Goal: Task Accomplishment & Management: Use online tool/utility

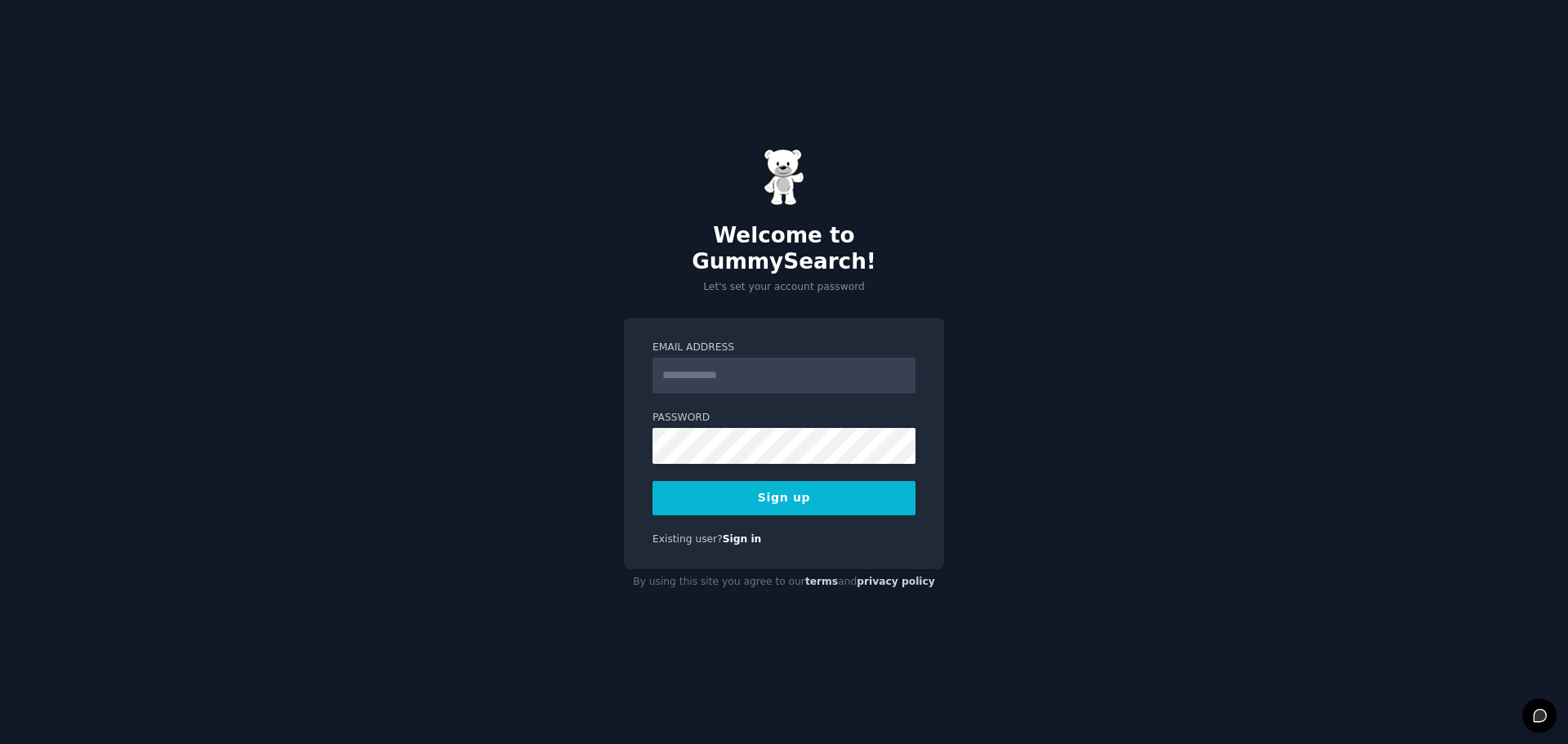
type input "**********"
click at [853, 483] on button "Sign up" at bounding box center [784, 498] width 263 height 34
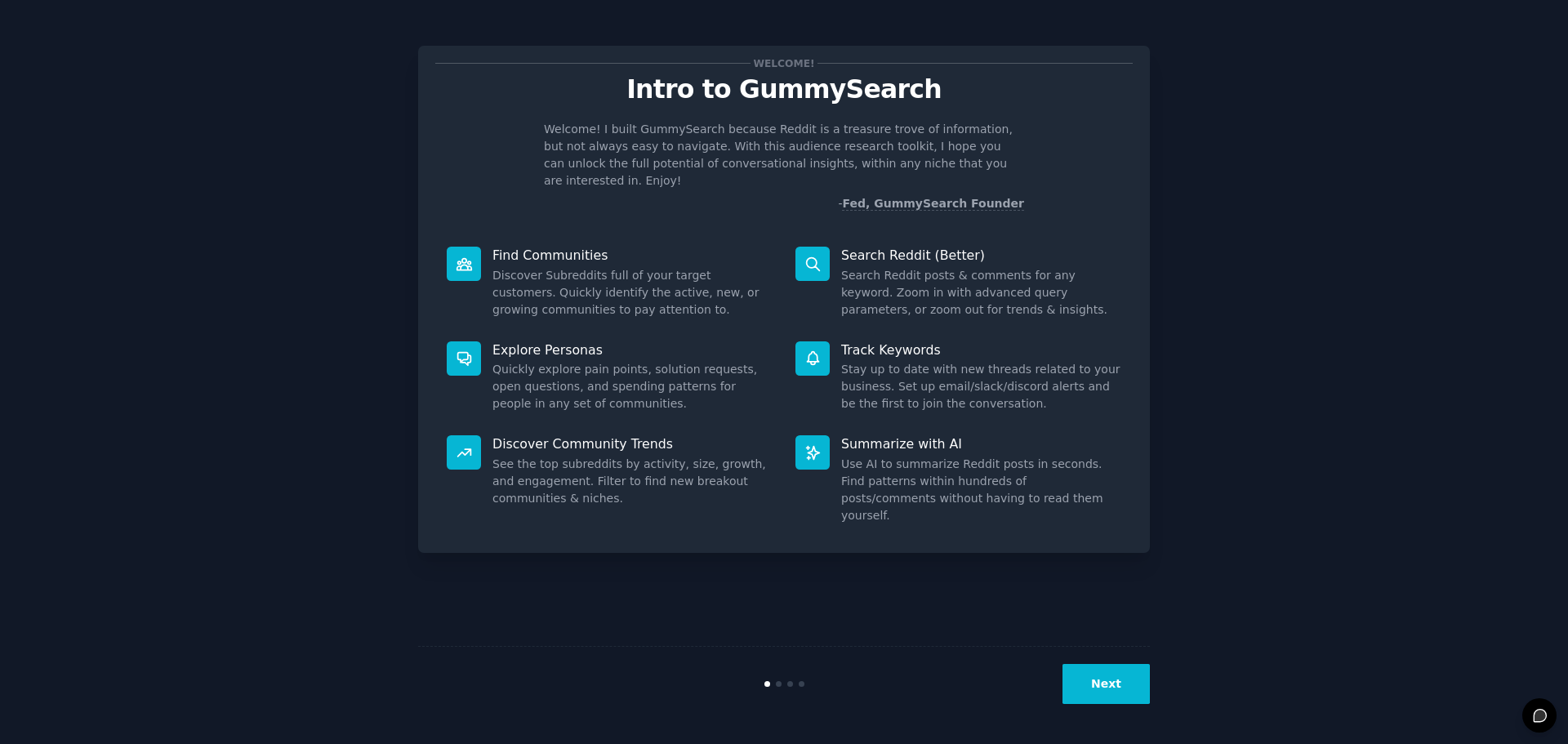
click at [1104, 683] on button "Next" at bounding box center [1106, 683] width 87 height 40
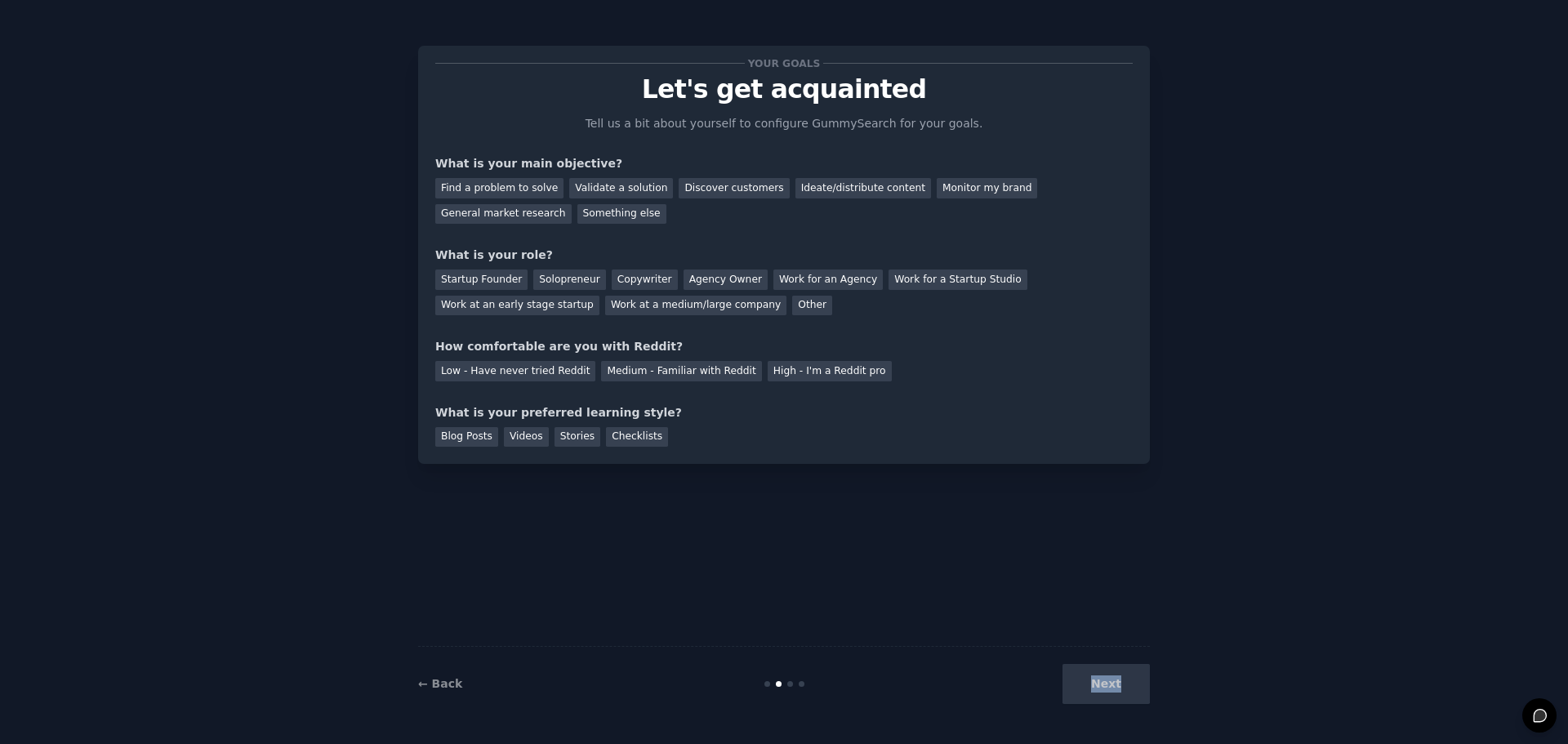
click at [1104, 682] on div "Next" at bounding box center [1027, 683] width 244 height 40
click at [534, 192] on div "Find a problem to solve" at bounding box center [499, 188] width 128 height 21
click at [693, 186] on div "Discover customers" at bounding box center [733, 188] width 110 height 21
click at [521, 184] on div "Find a problem to solve" at bounding box center [499, 188] width 128 height 21
click at [580, 284] on div "Solopreneur" at bounding box center [568, 279] width 71 height 21
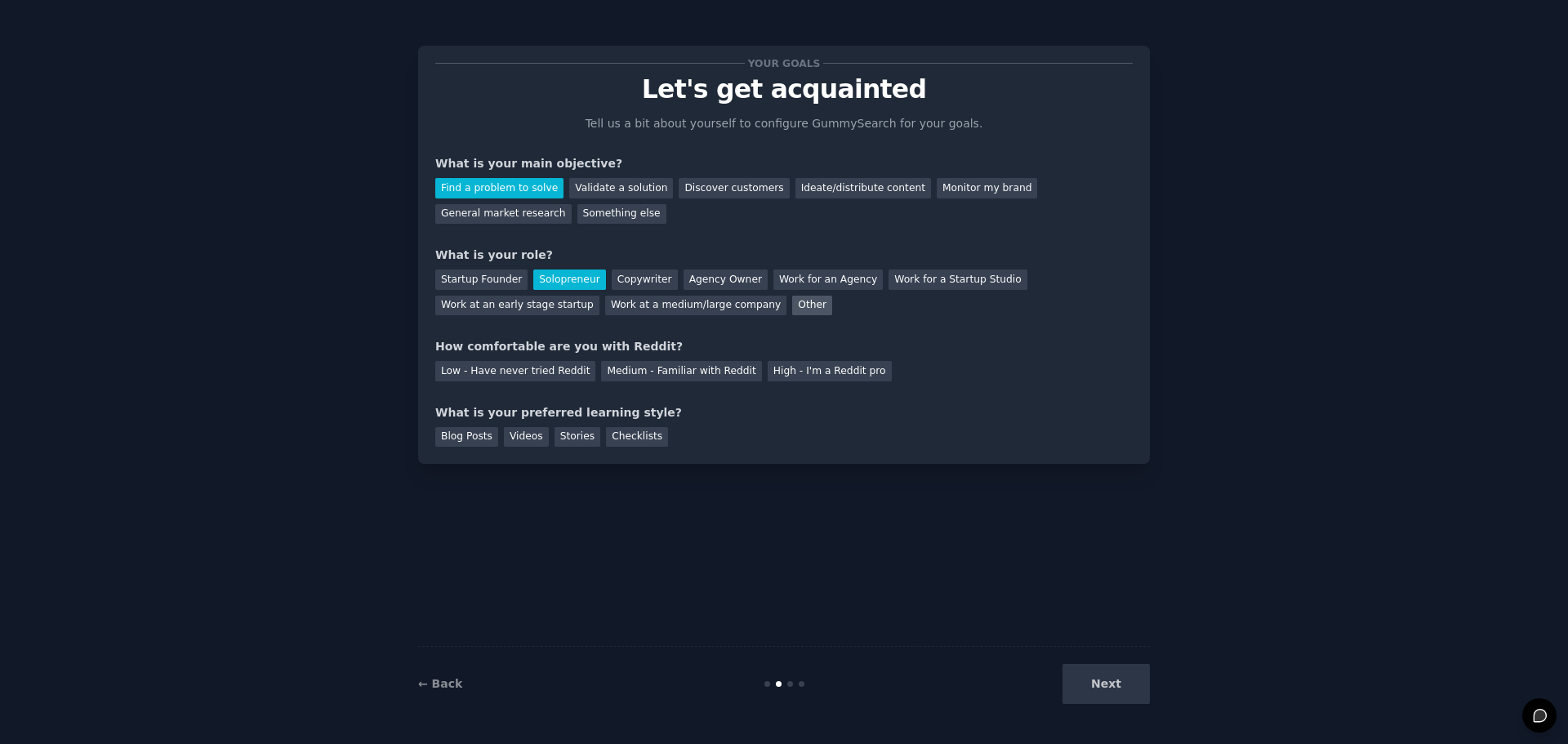
click at [792, 303] on div "Other" at bounding box center [812, 305] width 40 height 21
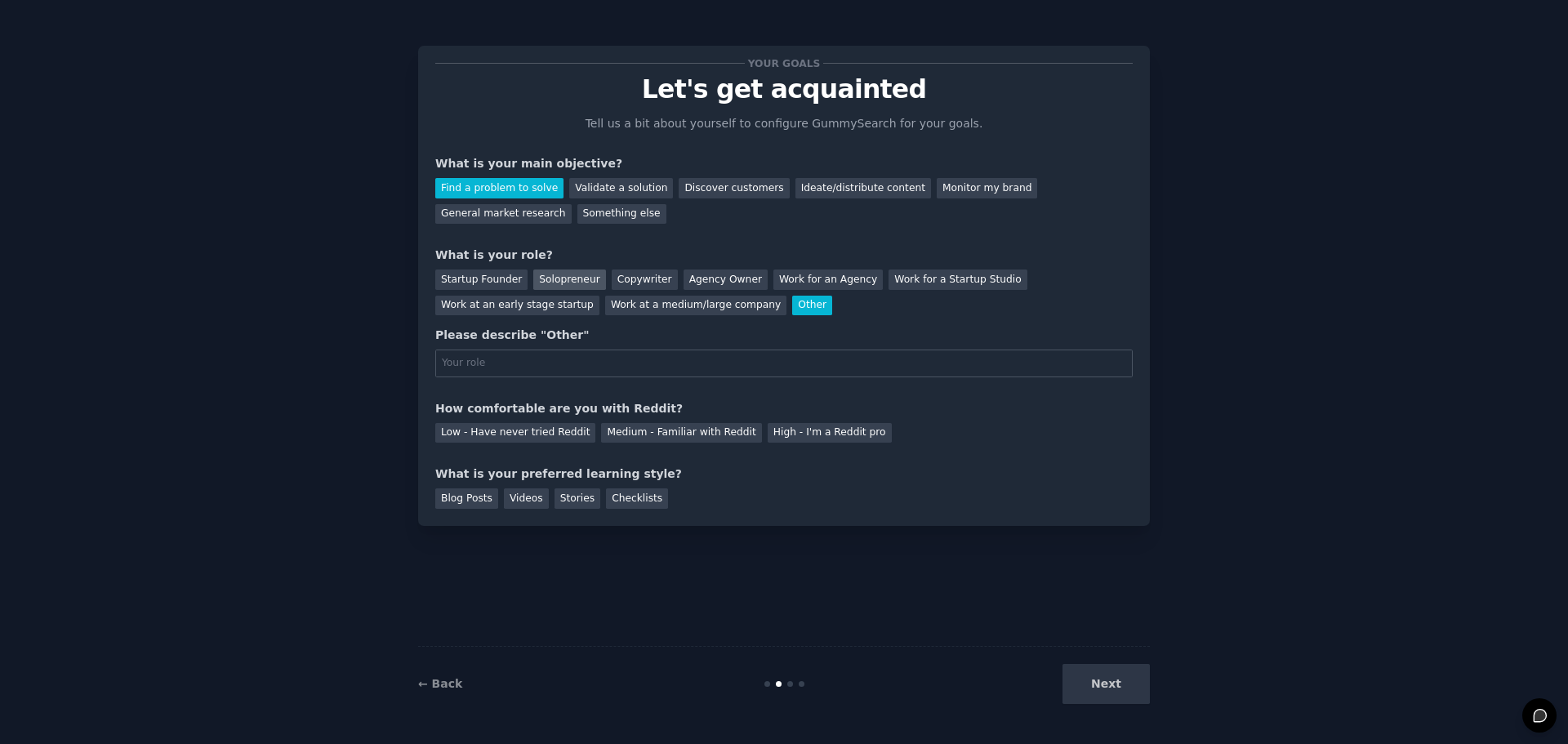
click at [577, 287] on div "Solopreneur" at bounding box center [568, 279] width 71 height 21
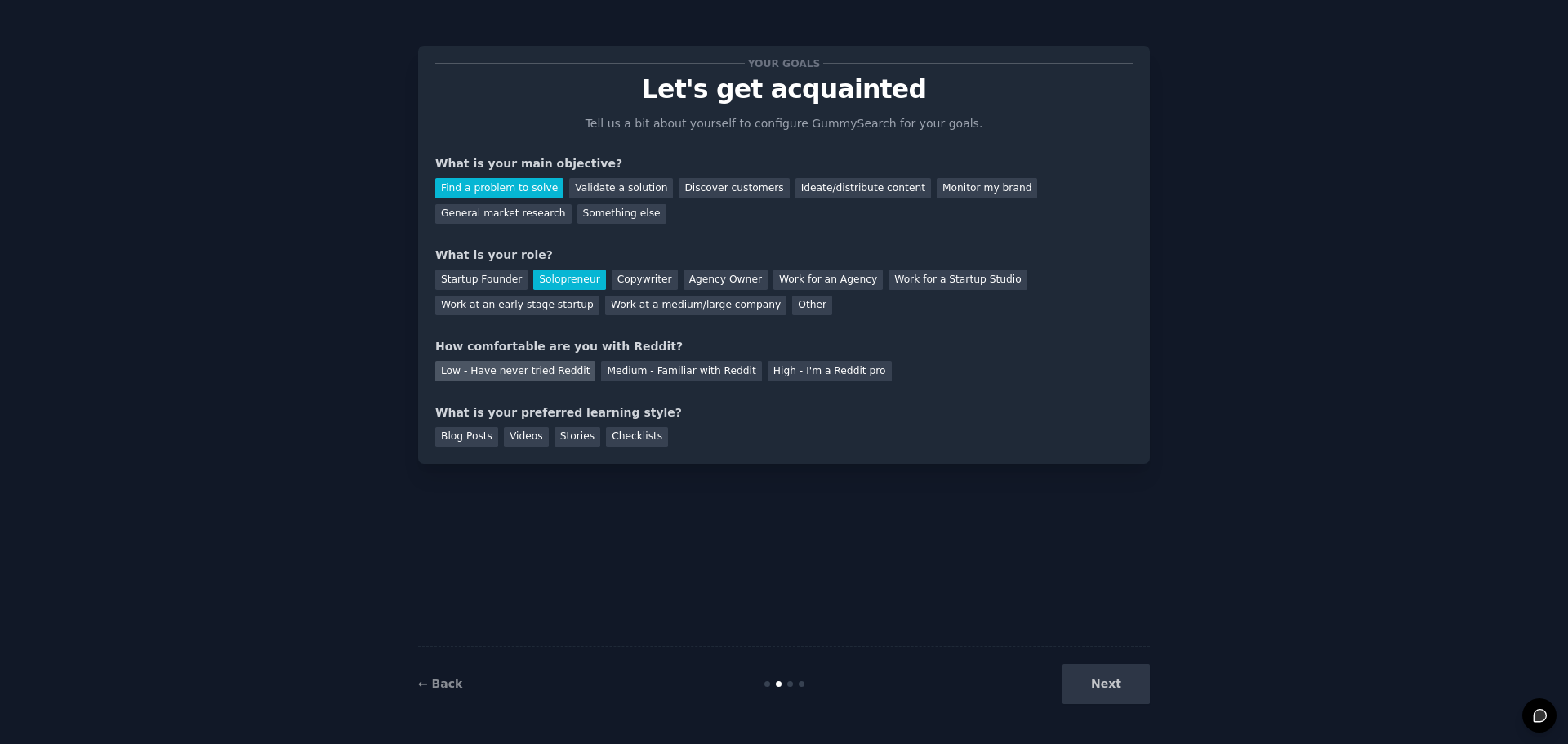
click at [515, 374] on div "Low - Have never tried Reddit" at bounding box center [515, 370] width 160 height 21
click at [609, 374] on div "Medium - Familiar with Reddit" at bounding box center [681, 370] width 160 height 21
click at [505, 369] on div "Low - Have never tried Reddit" at bounding box center [515, 370] width 160 height 21
click at [577, 443] on div "Stories" at bounding box center [577, 437] width 46 height 21
click at [442, 442] on div "Blog Posts" at bounding box center [467, 437] width 63 height 21
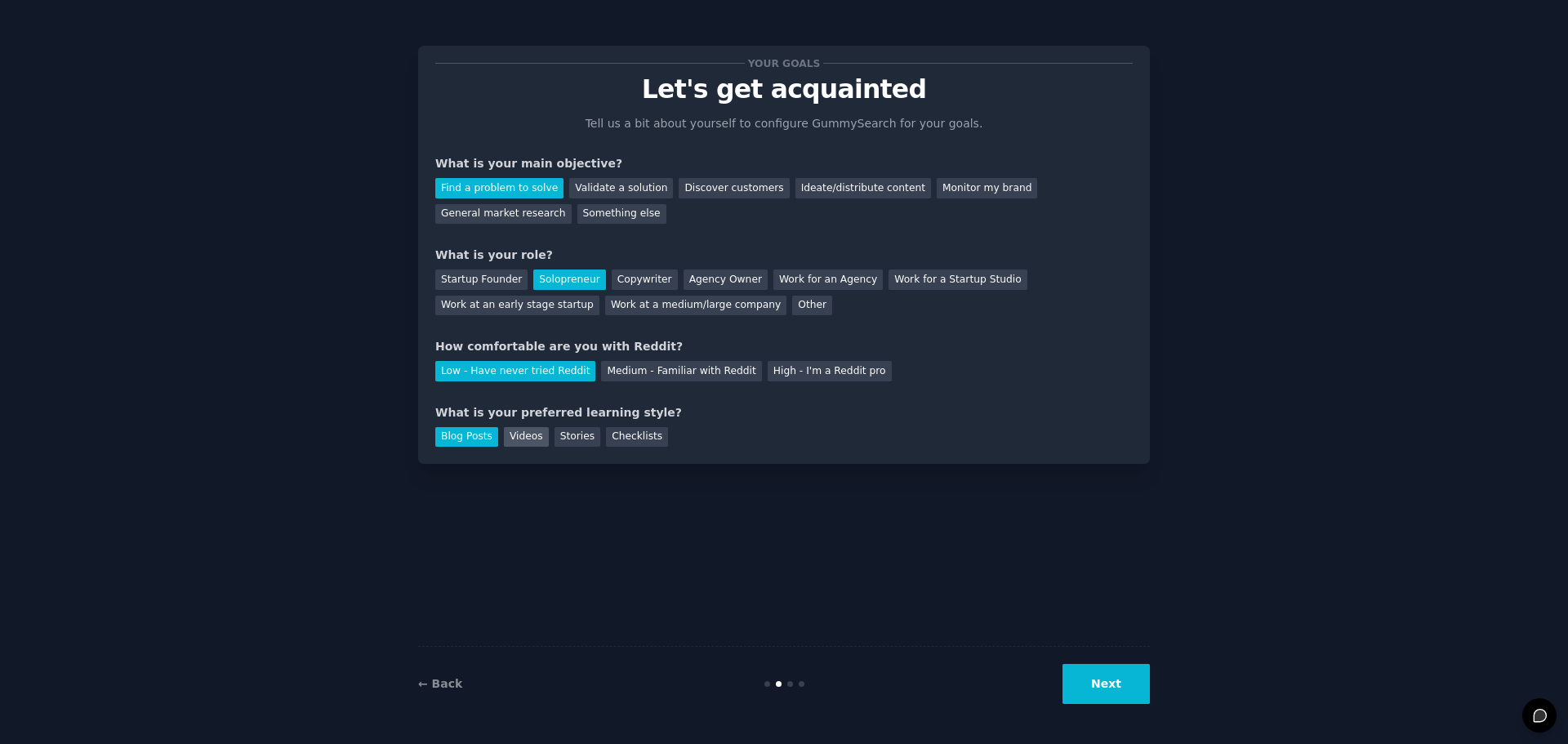
click at [508, 439] on div "Videos" at bounding box center [526, 437] width 45 height 21
click at [540, 439] on div "Blog Posts Videos Stories Checklists" at bounding box center [784, 434] width 697 height 26
click at [563, 441] on div "Stories" at bounding box center [577, 437] width 46 height 21
click at [606, 442] on div "Checklists" at bounding box center [637, 437] width 62 height 21
click at [481, 443] on div "Blog Posts" at bounding box center [467, 437] width 63 height 21
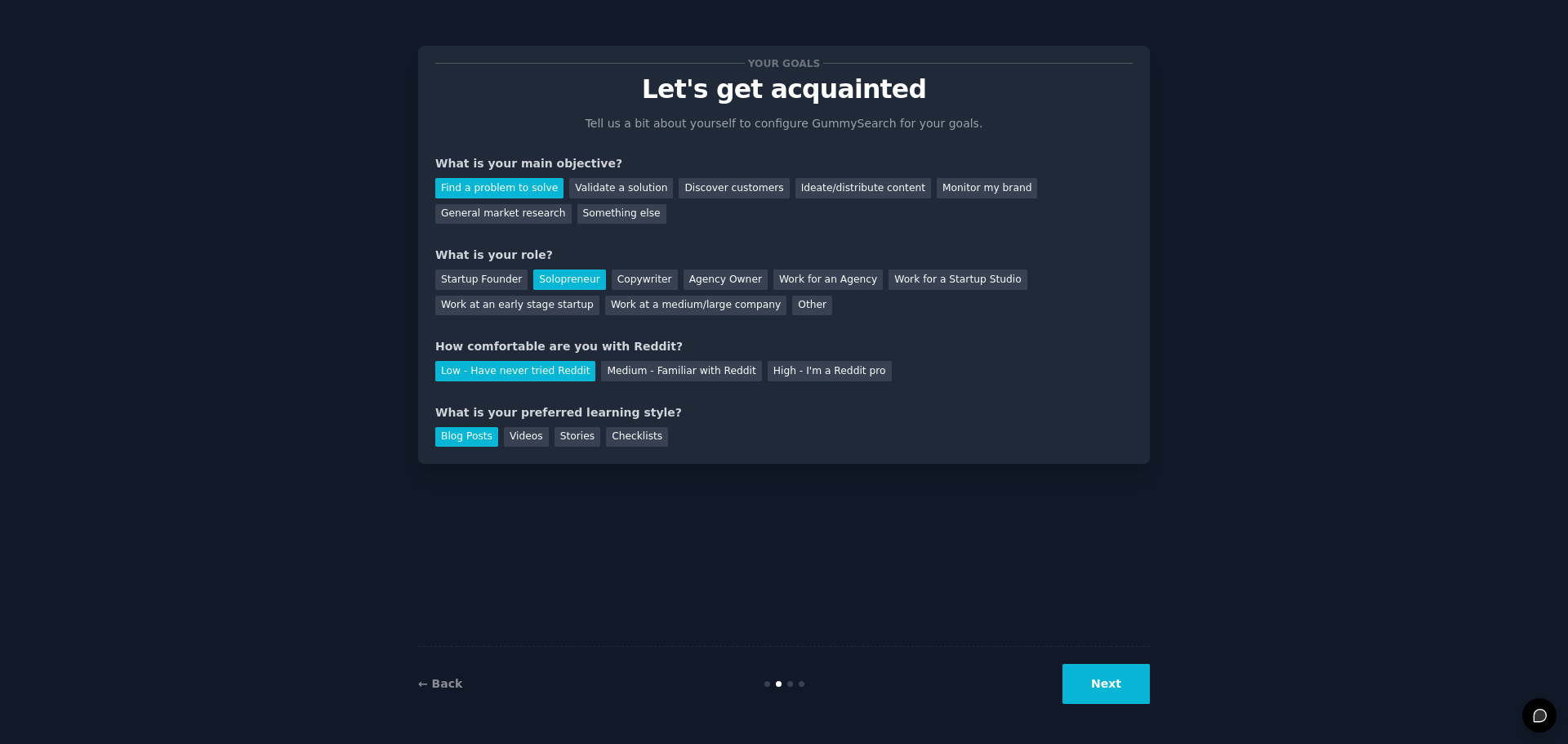
click at [1104, 714] on div "← Back Next" at bounding box center [784, 682] width 732 height 75
click at [1104, 701] on button "Next" at bounding box center [1106, 683] width 87 height 40
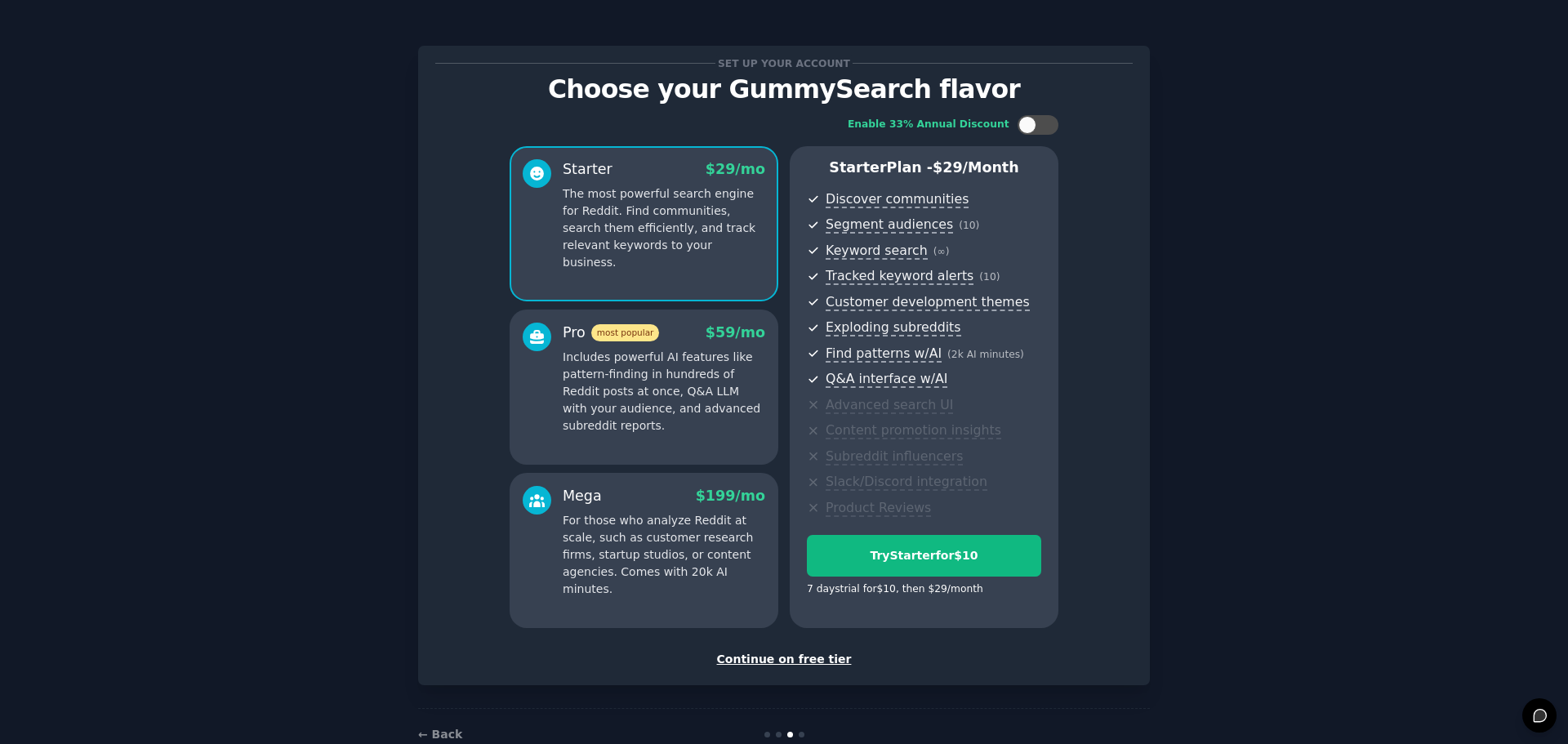
scroll to position [39, 0]
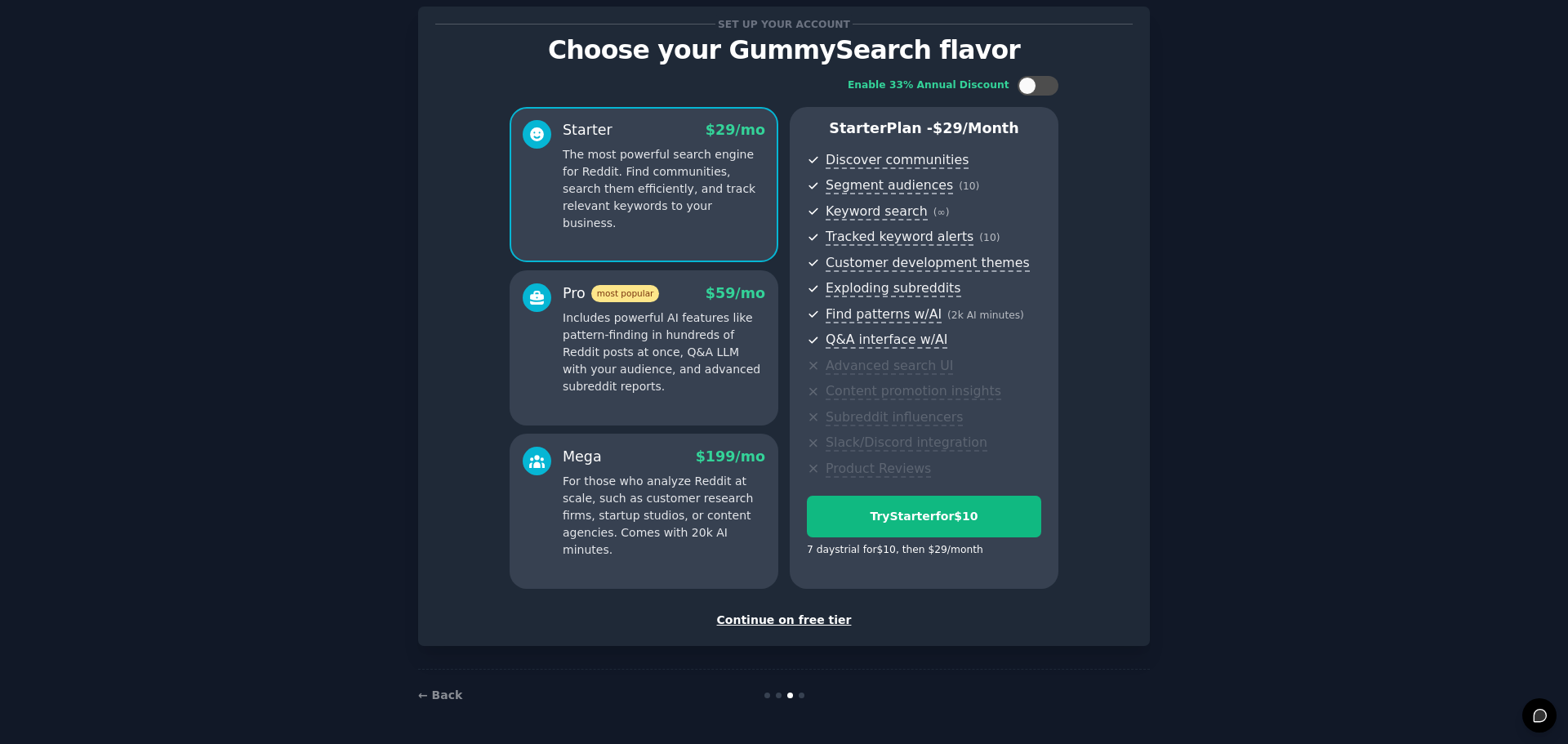
click at [810, 619] on div "Continue on free tier" at bounding box center [784, 620] width 697 height 17
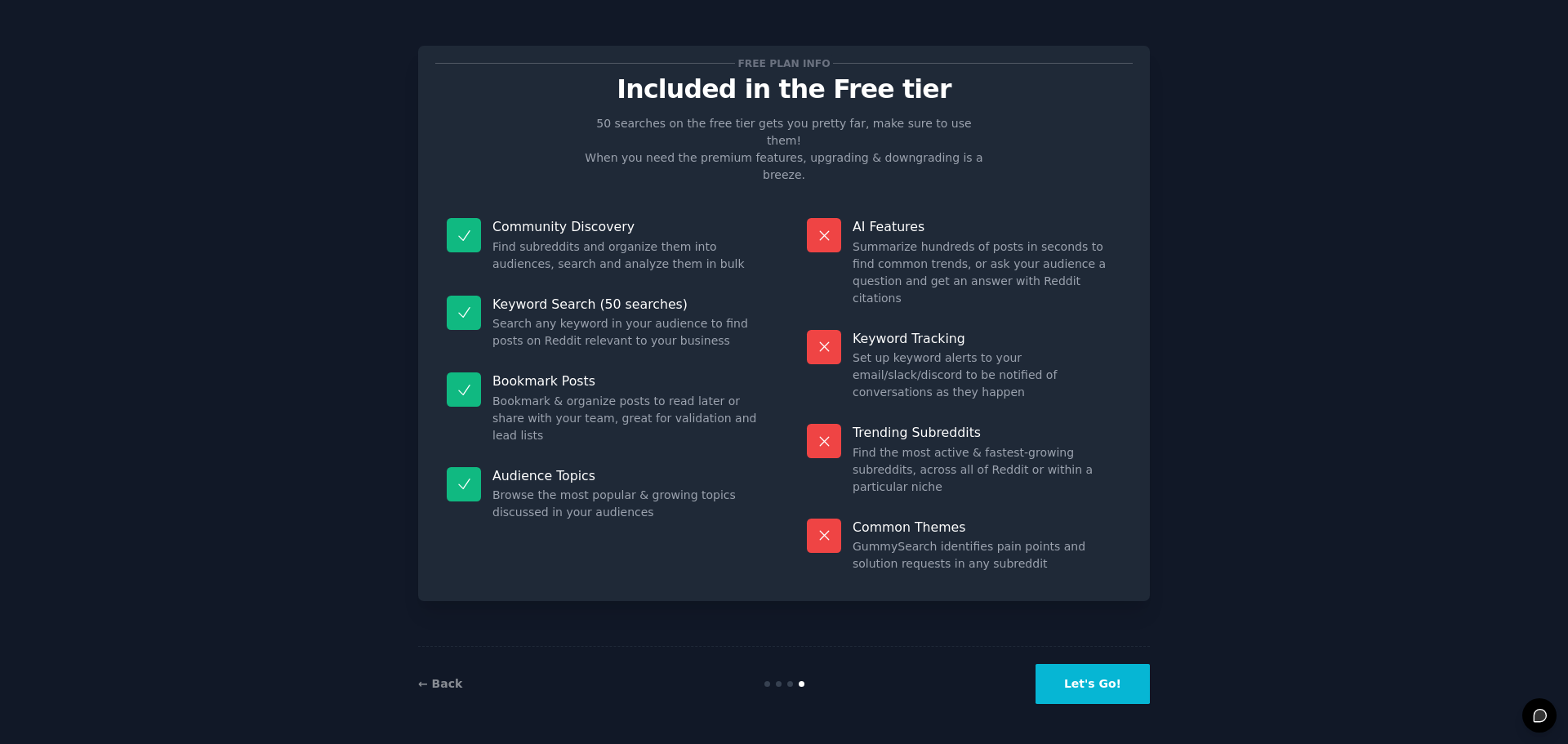
click at [1064, 677] on button "Let's Go!" at bounding box center [1092, 683] width 114 height 40
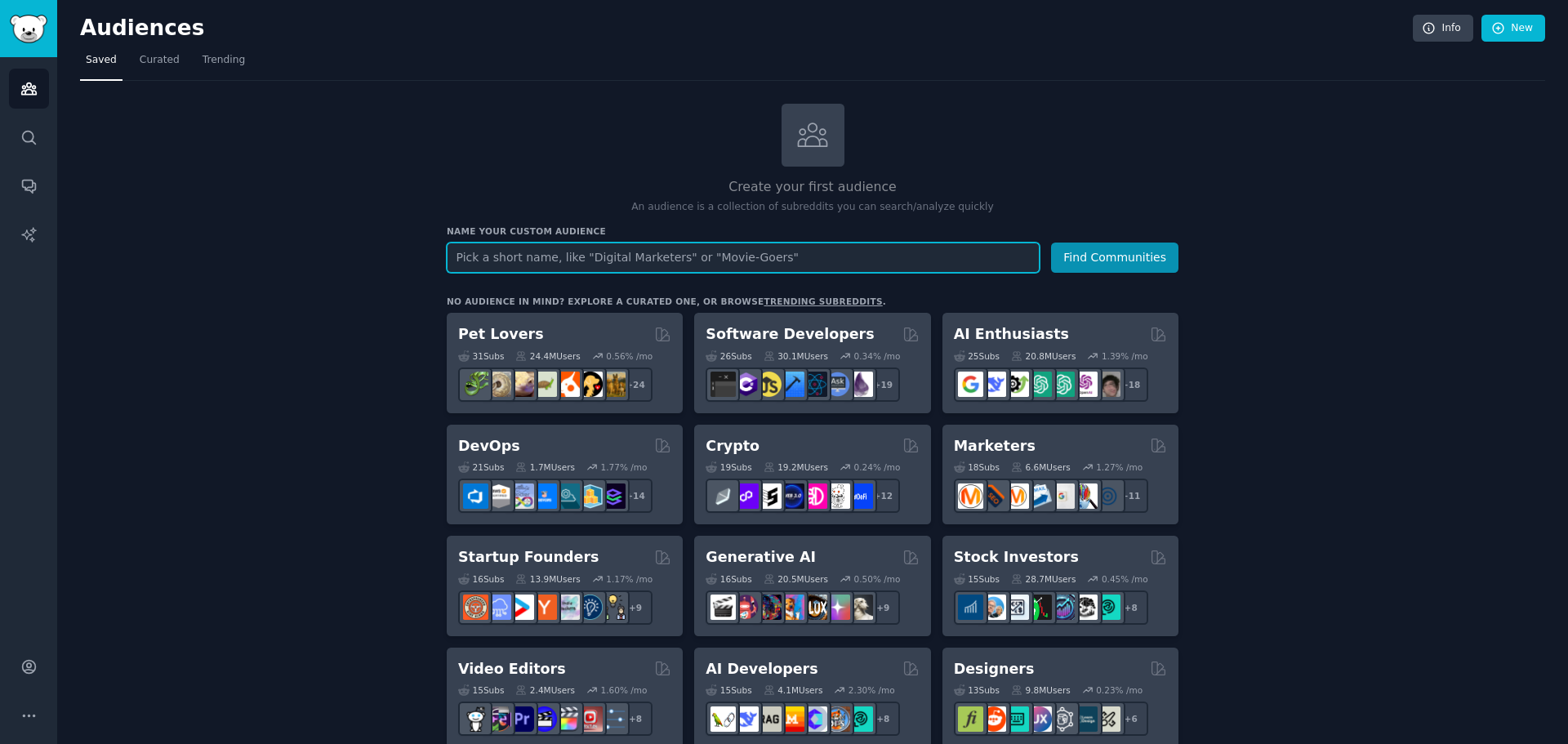
click at [725, 250] on input "text" at bounding box center [743, 257] width 593 height 30
click at [586, 160] on div "Create your first audience An audience is a collection of subreddits you can se…" at bounding box center [812, 158] width 732 height 111
click at [537, 265] on input "text" at bounding box center [743, 257] width 593 height 30
type input "kine"
click at [1051, 242] on button "Find Communities" at bounding box center [1114, 257] width 127 height 30
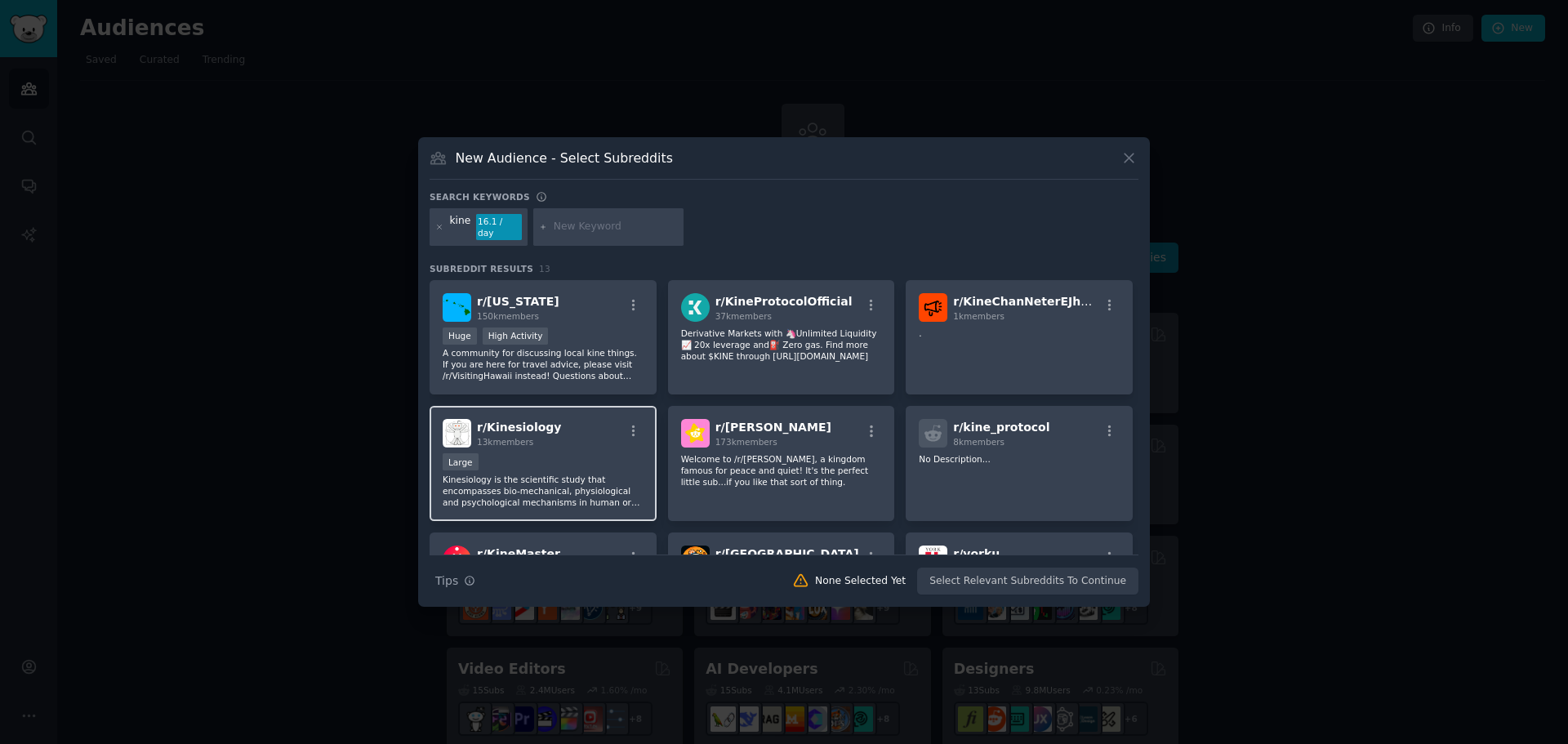
click at [536, 481] on p "Kinesiology is the scientific study that encompasses bio-mechanical, physiologi…" at bounding box center [543, 491] width 201 height 34
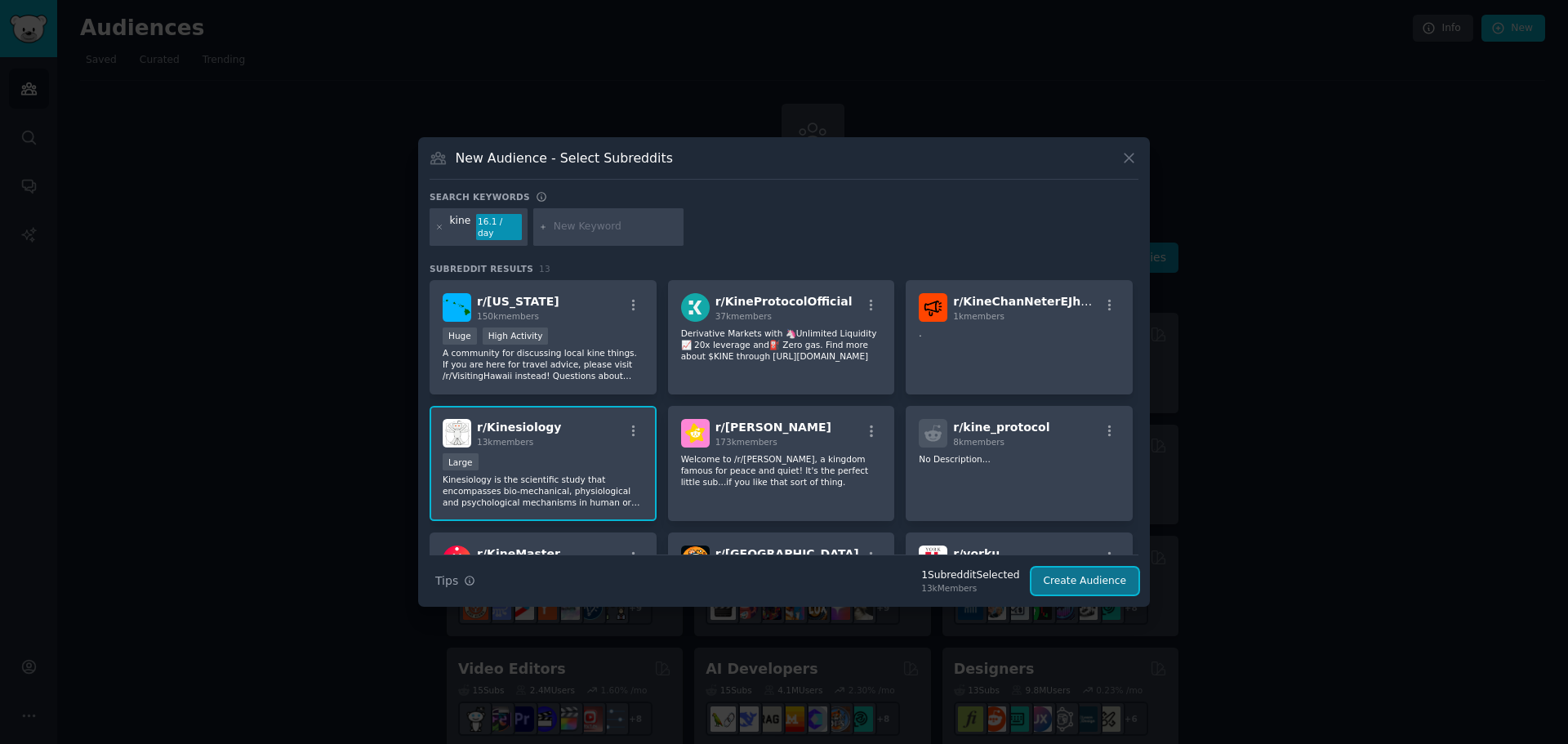
click at [1060, 576] on button "Create Audience" at bounding box center [1084, 581] width 108 height 28
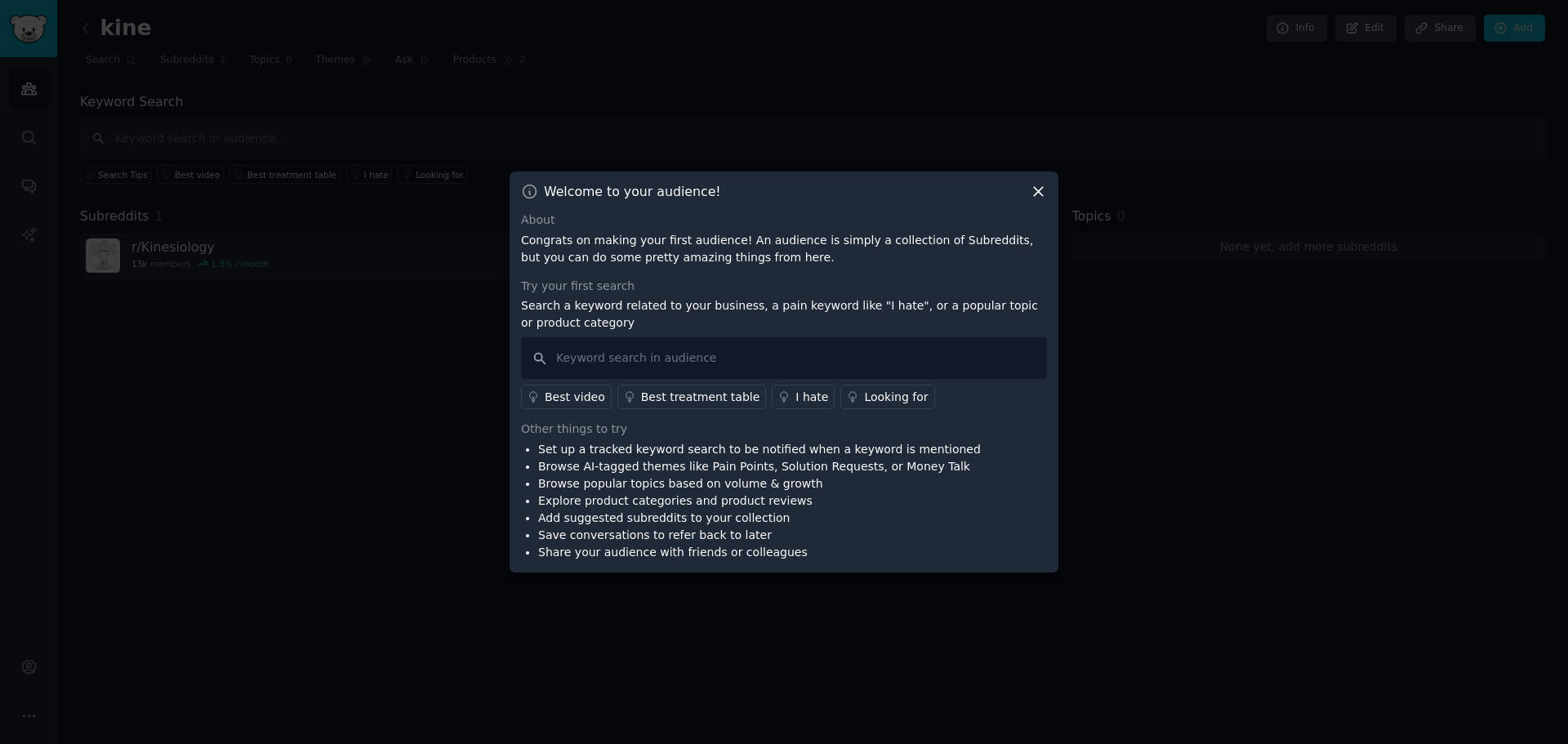
click at [1024, 190] on div "Welcome to your audience!" at bounding box center [784, 191] width 526 height 17
click at [1030, 192] on icon at bounding box center [1037, 191] width 17 height 17
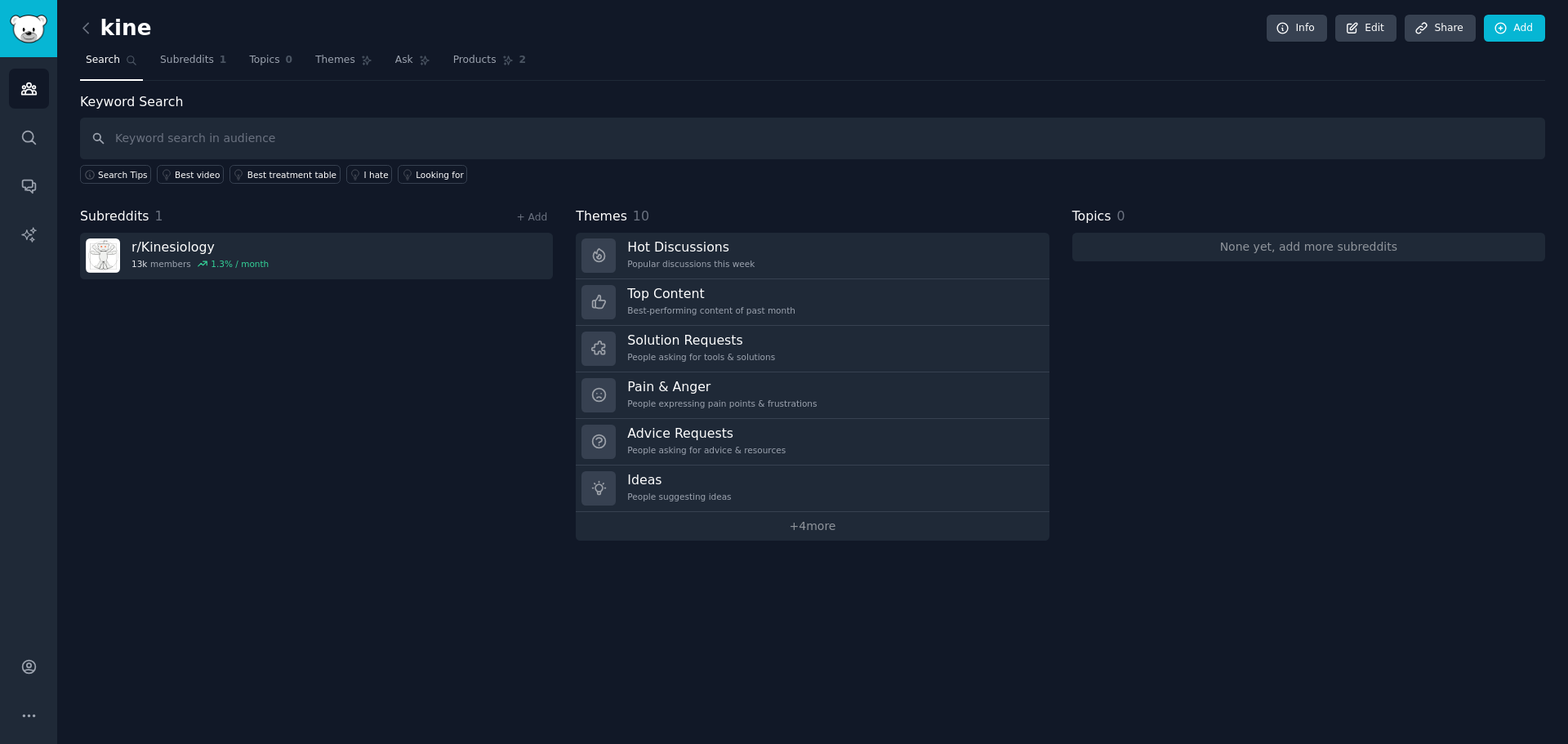
click at [770, 553] on div "kine Info Edit Share Add Search Subreddits 1 Topics 0 Themes Ask Products 2 Key…" at bounding box center [812, 372] width 1511 height 744
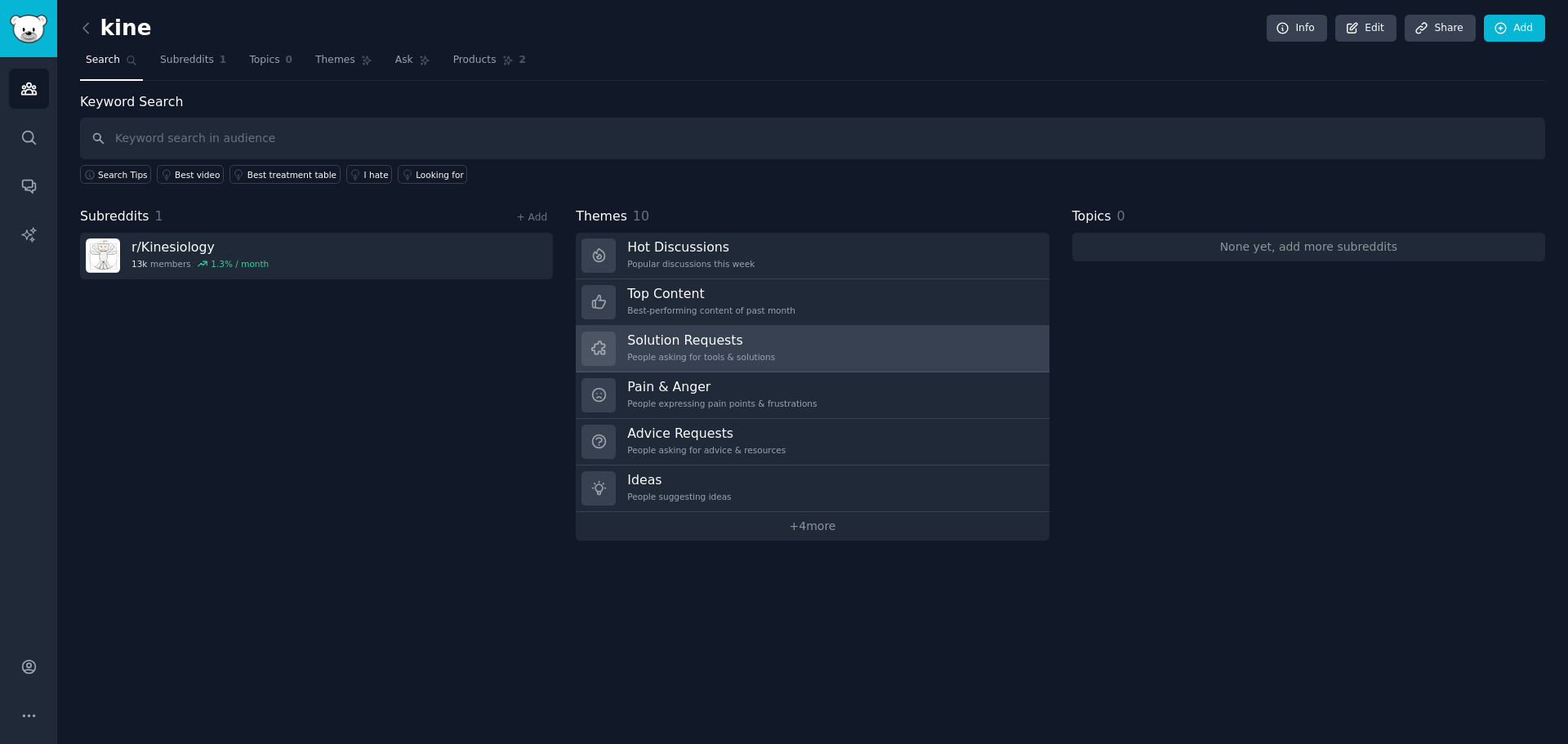
click at [713, 348] on div "Solution Requests People asking for tools & solutions" at bounding box center [701, 349] width 148 height 34
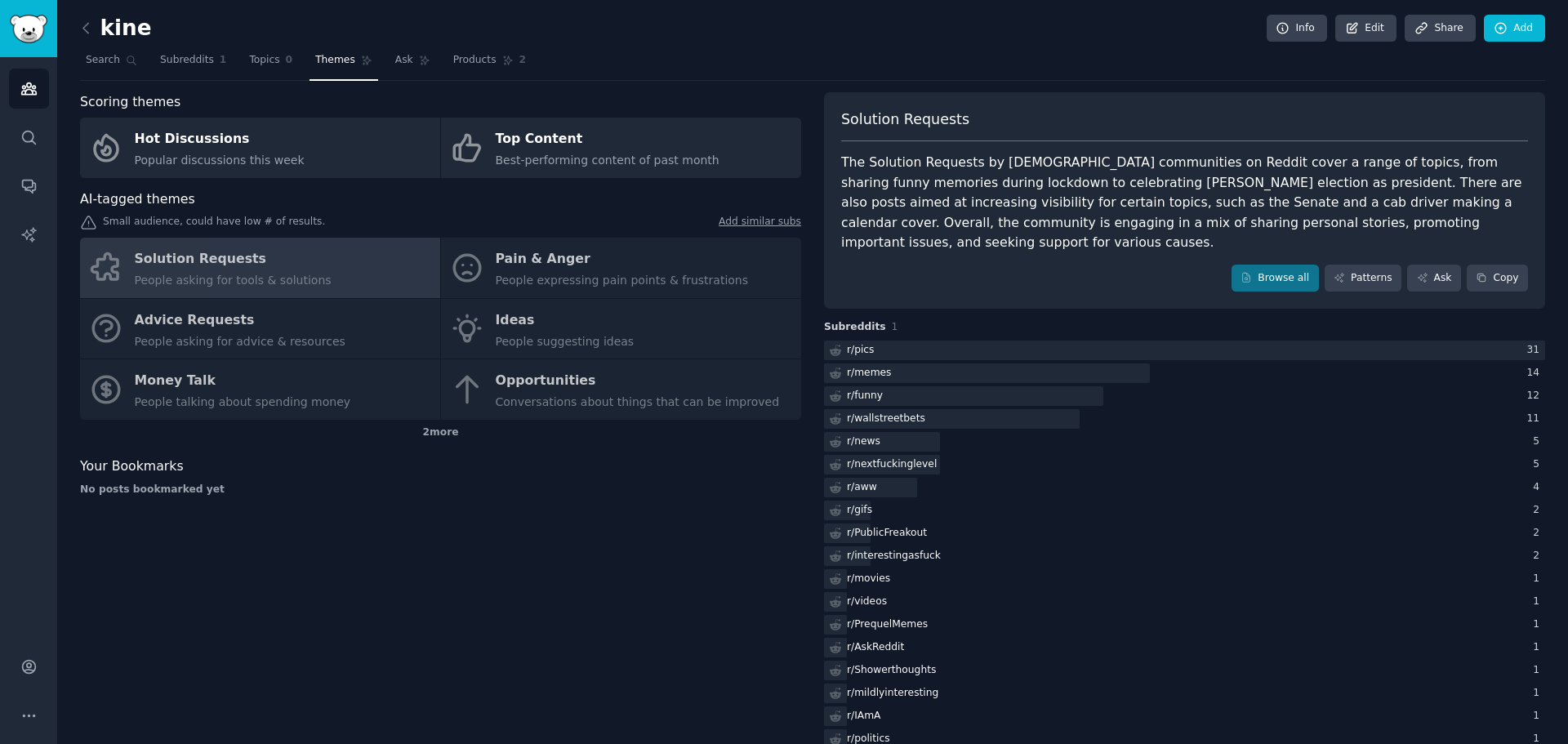
scroll to position [79, 0]
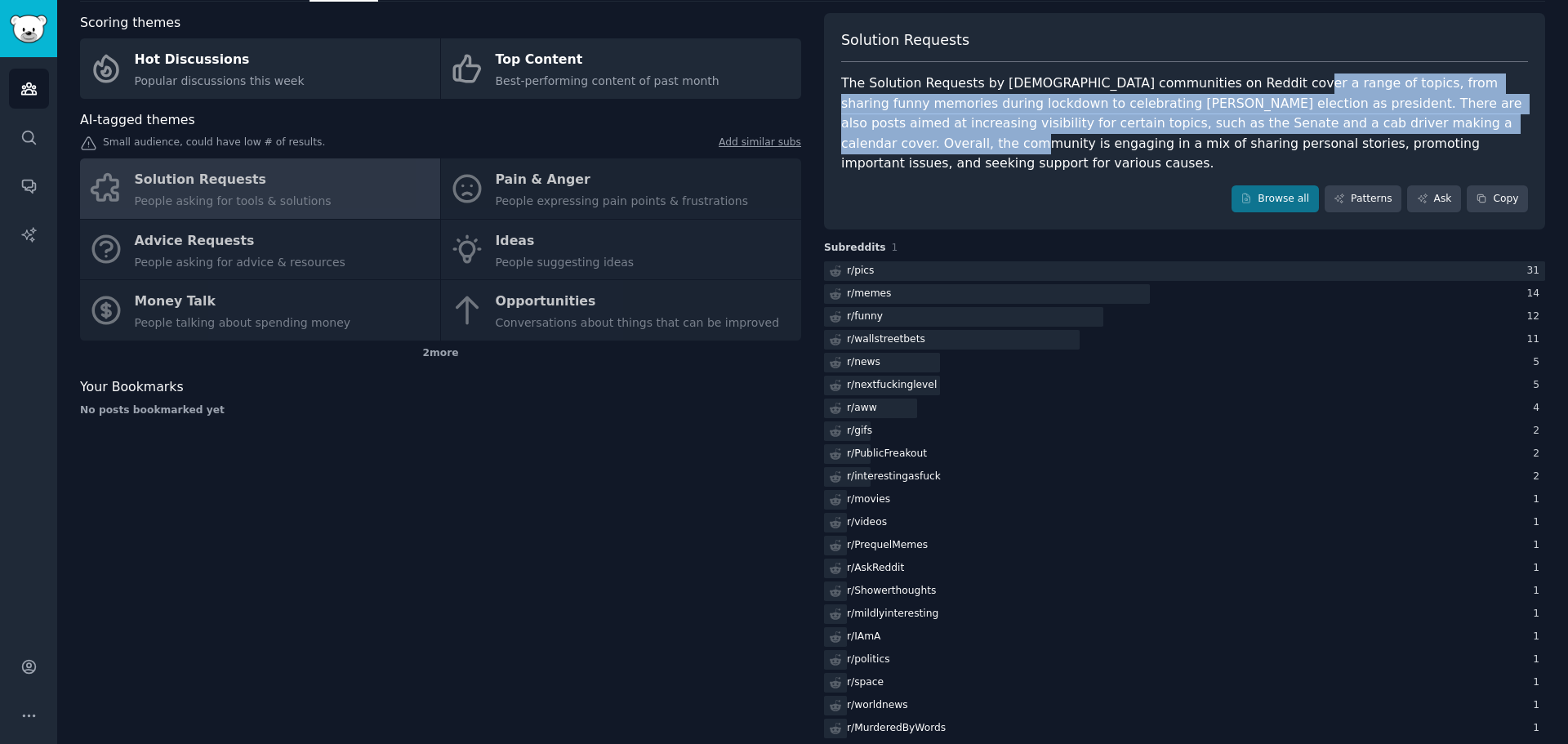
drag, startPoint x: 1285, startPoint y: 87, endPoint x: 1414, endPoint y: 116, distance: 132.2
click at [1414, 116] on div "The Solution Requests by kine communities on Reddit cover a range of topics, fr…" at bounding box center [1184, 123] width 687 height 100
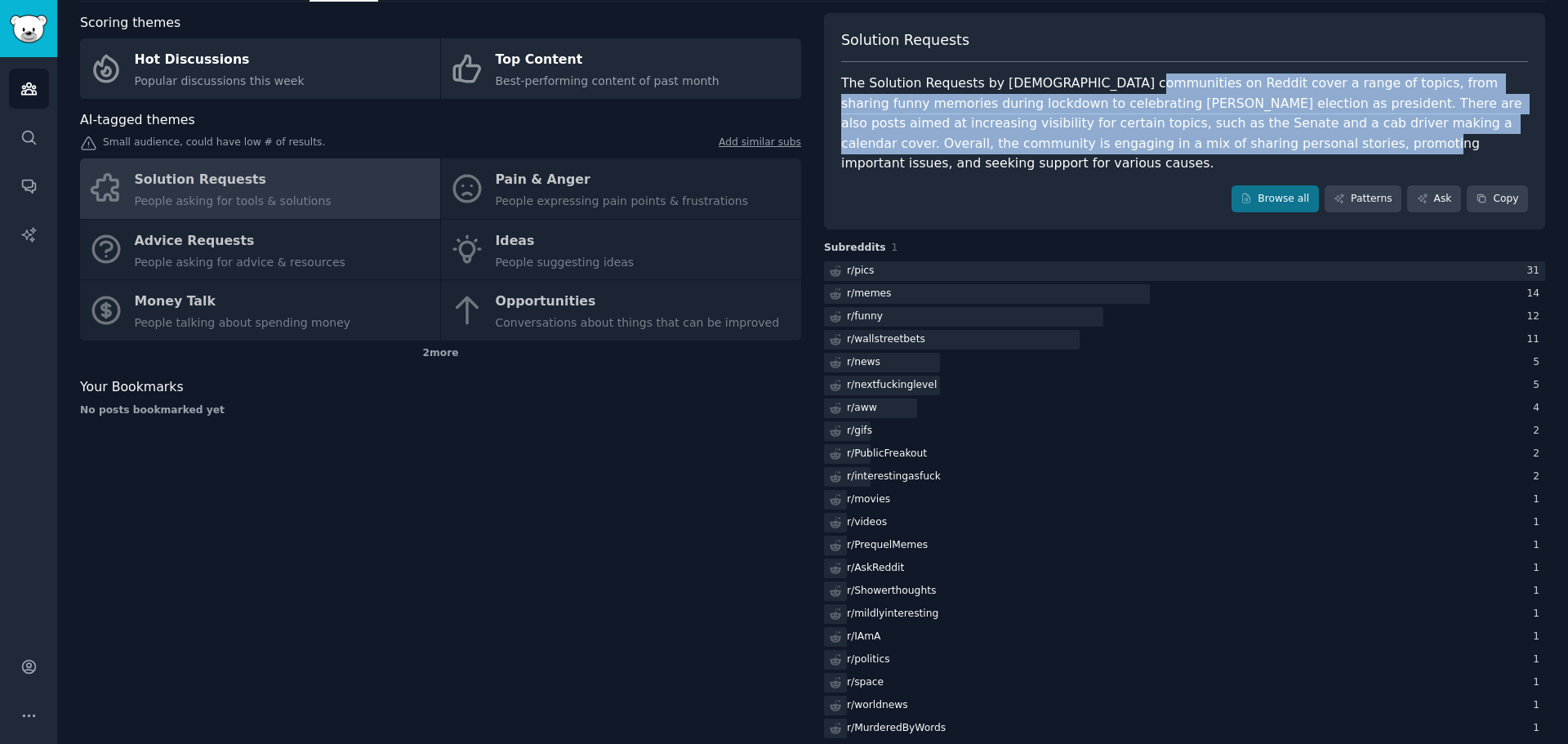
drag, startPoint x: 1109, startPoint y: 80, endPoint x: 1120, endPoint y: 138, distance: 59.0
click at [1120, 138] on div "The Solution Requests by kine communities on Reddit cover a range of topics, fr…" at bounding box center [1184, 123] width 687 height 100
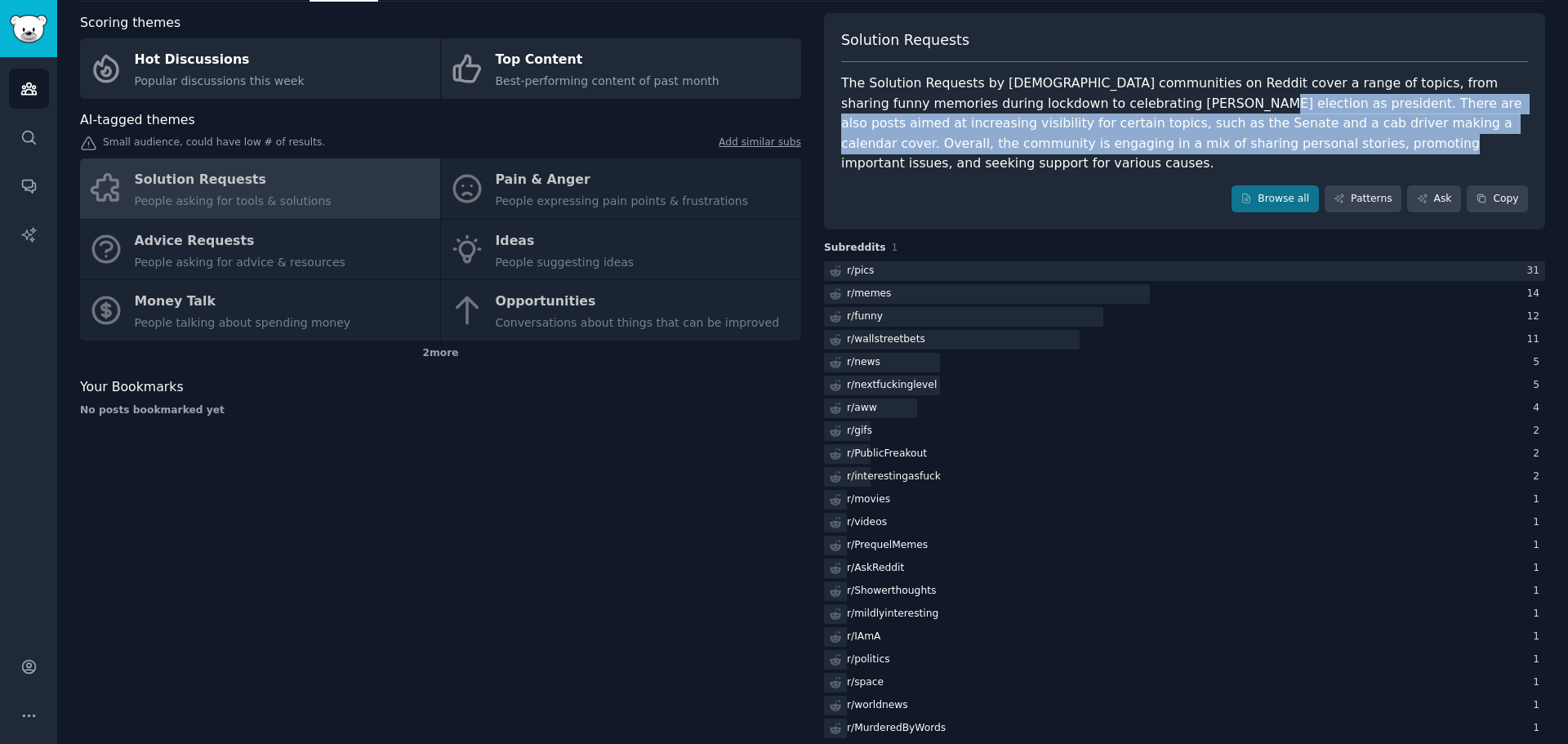
drag, startPoint x: 1115, startPoint y: 112, endPoint x: 1131, endPoint y: 143, distance: 34.9
click at [1131, 143] on div "The Solution Requests by kine communities on Reddit cover a range of topics, fr…" at bounding box center [1184, 123] width 687 height 100
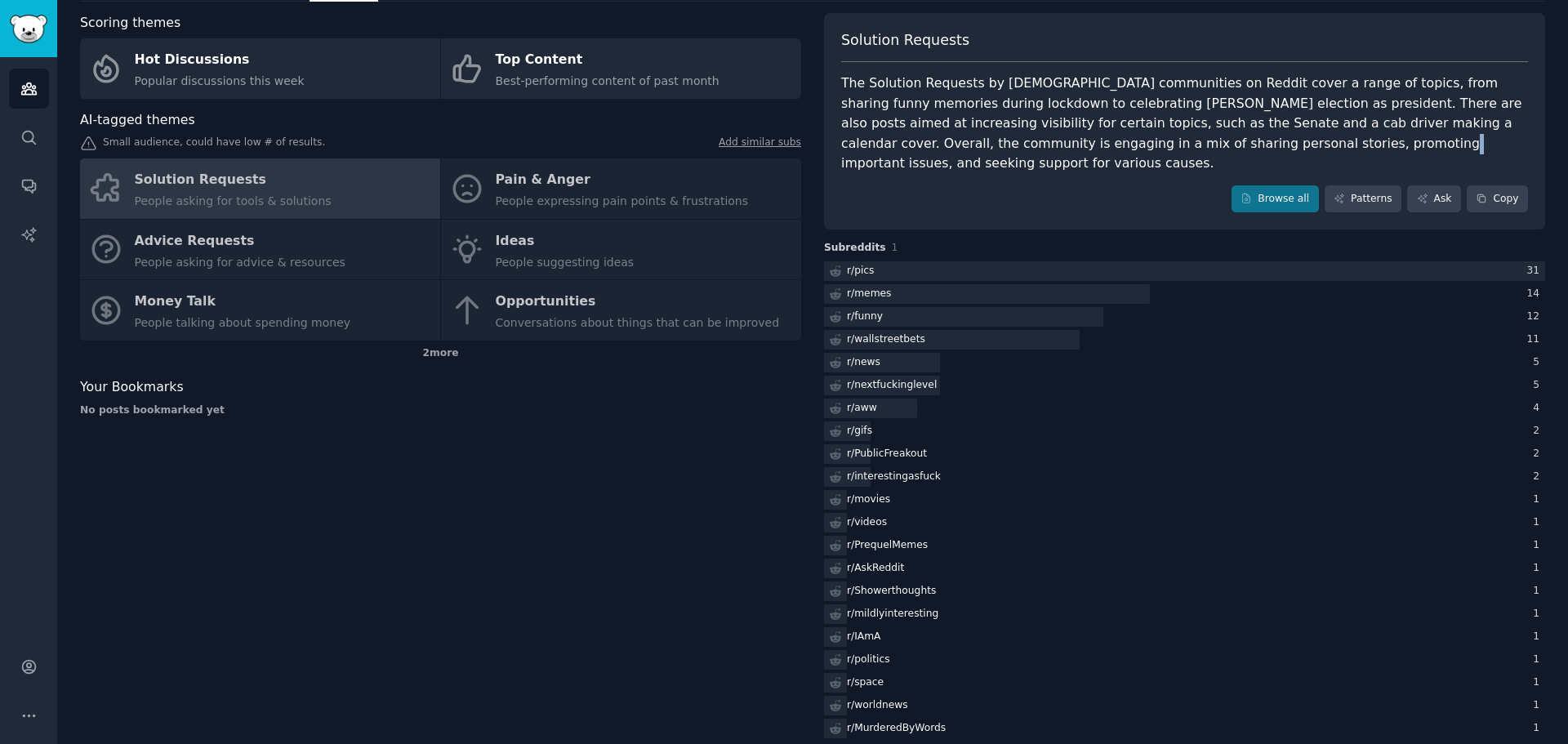
drag, startPoint x: 1135, startPoint y: 136, endPoint x: 1138, endPoint y: 145, distance: 9.5
click at [1138, 145] on div "The Solution Requests by kine communities on Reddit cover a range of topics, fr…" at bounding box center [1184, 123] width 687 height 100
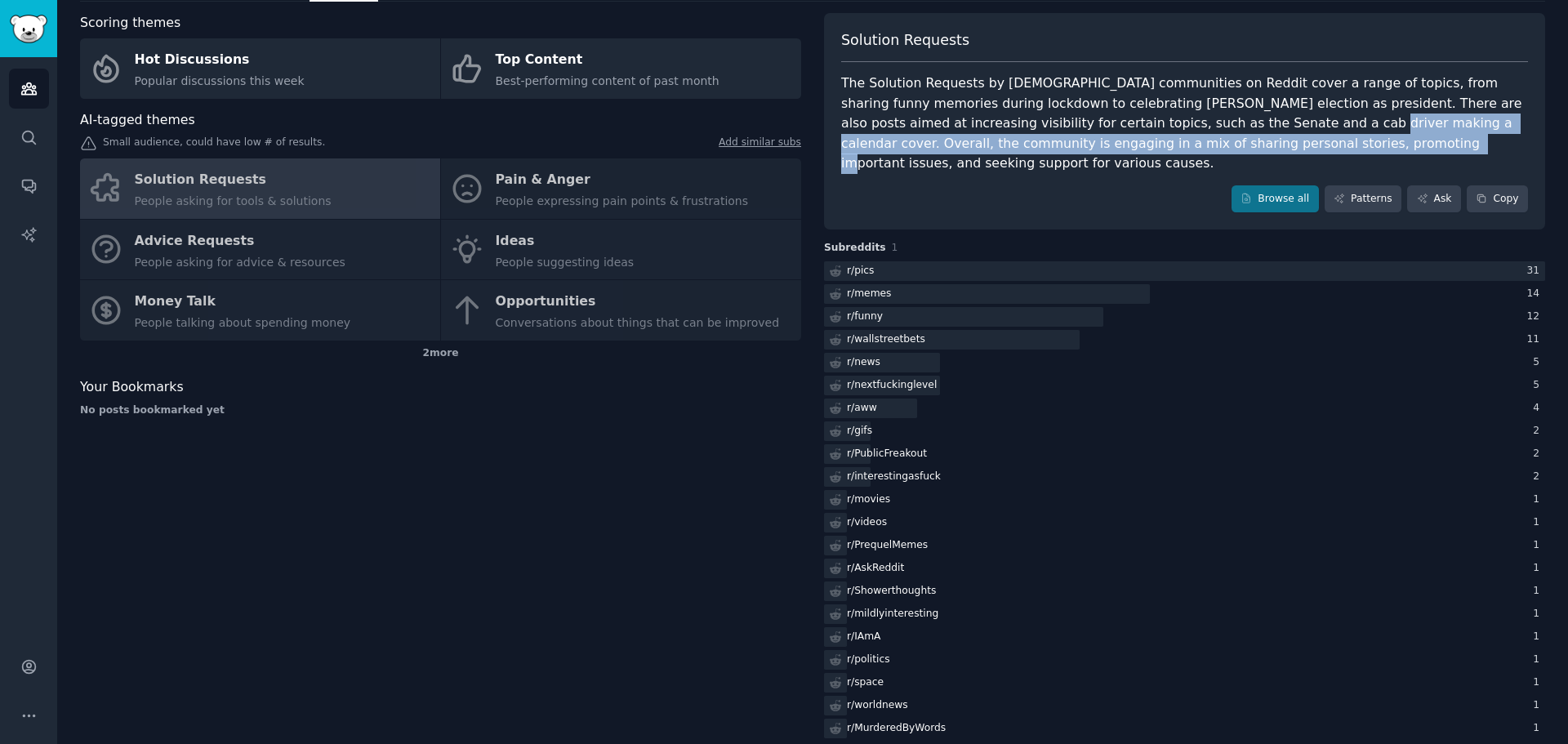
drag, startPoint x: 1138, startPoint y: 128, endPoint x: 1143, endPoint y: 140, distance: 13.0
click at [1143, 140] on div "The Solution Requests by kine communities on Reddit cover a range of topics, fr…" at bounding box center [1184, 123] width 687 height 100
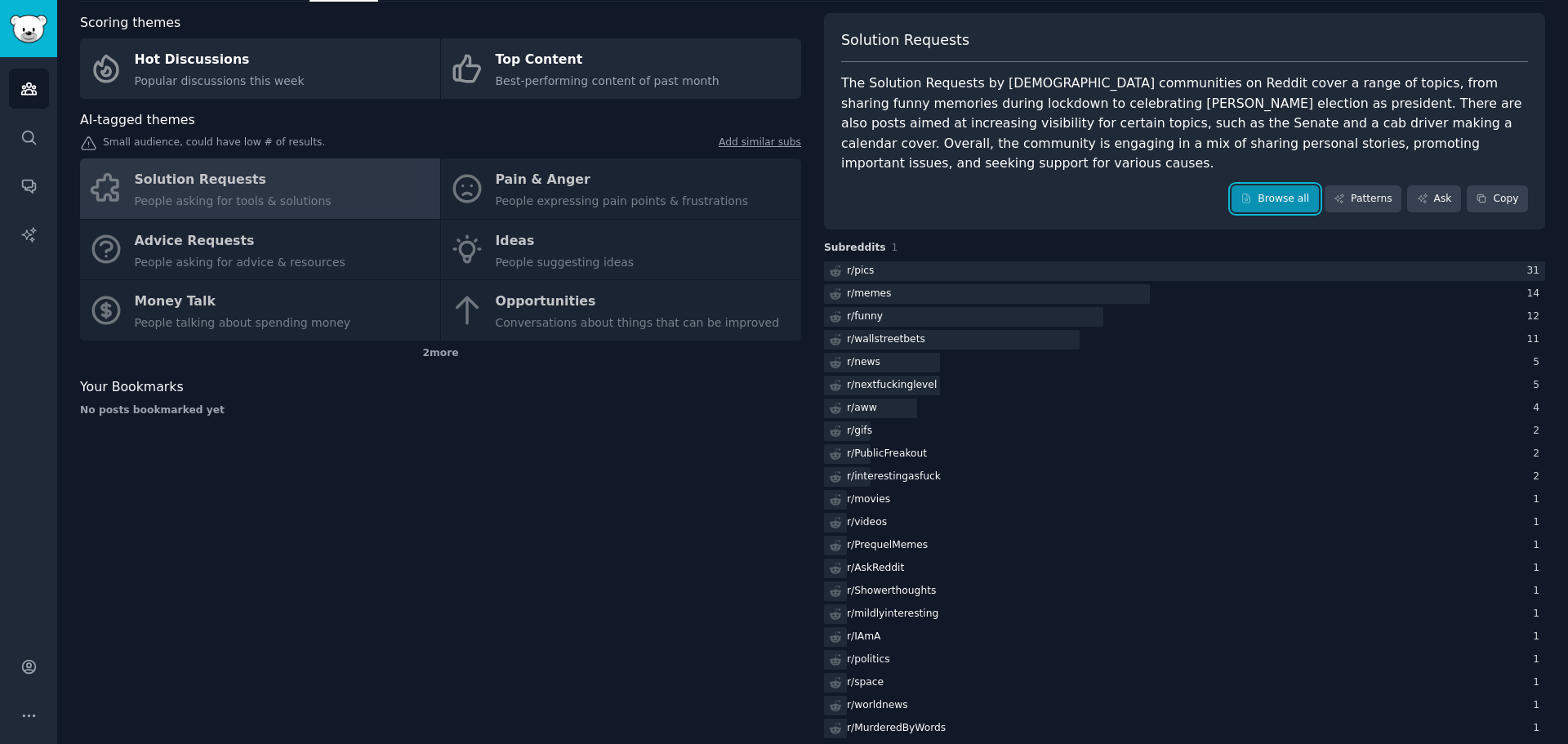
click at [1299, 186] on link "Browse all" at bounding box center [1275, 200] width 87 height 28
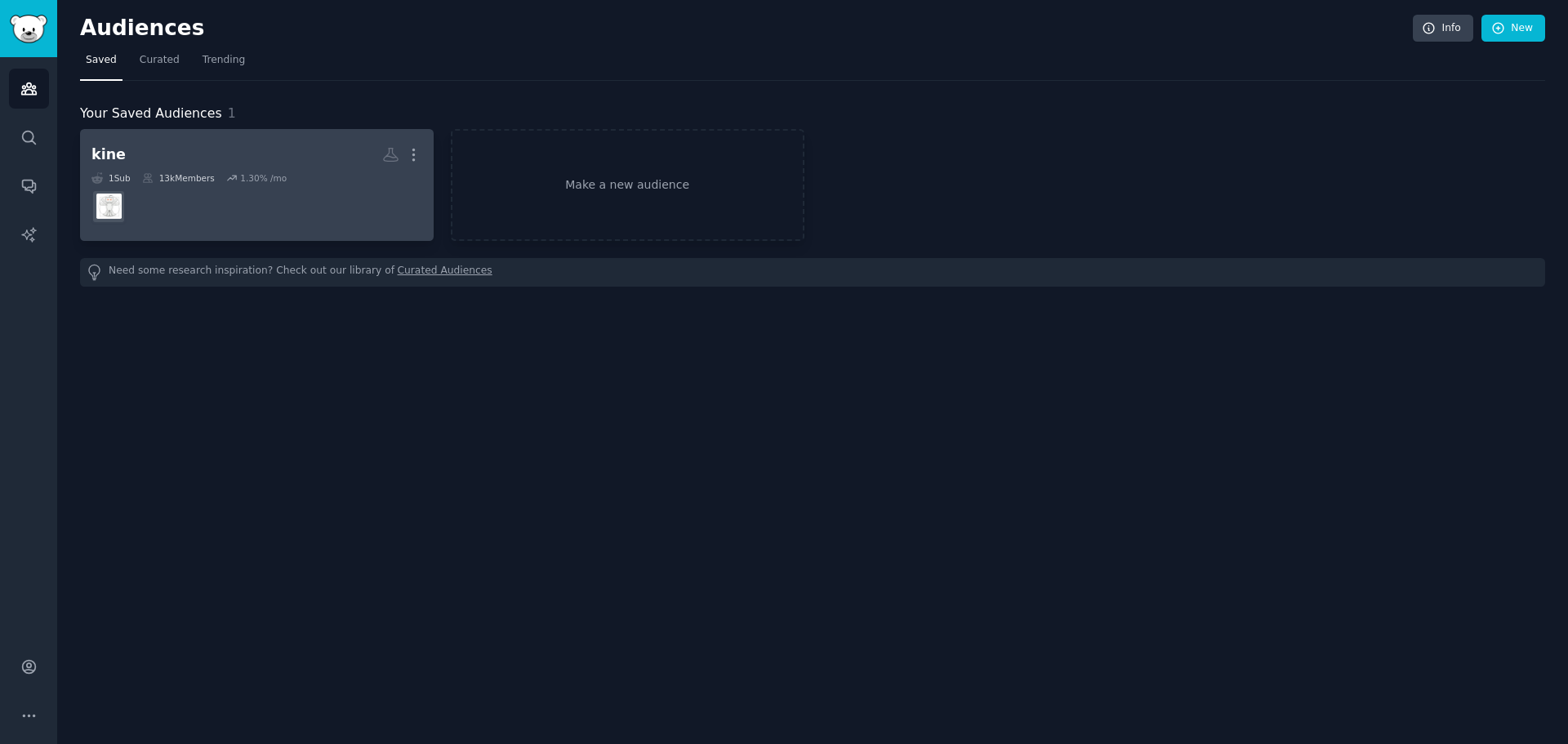
click at [272, 195] on dd at bounding box center [256, 207] width 331 height 46
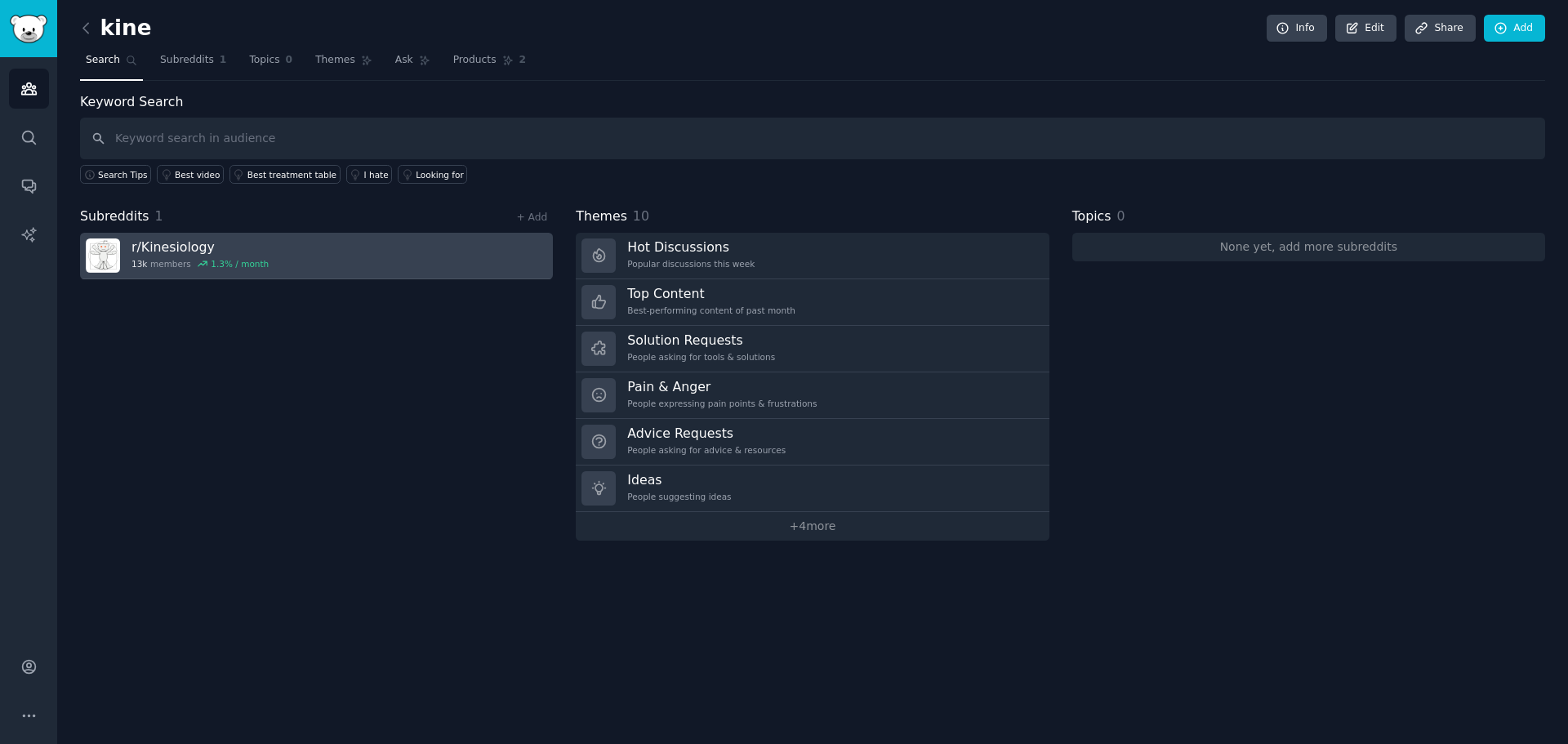
click at [398, 248] on link "r/ Kinesiology 13k members 1.3 % / month" at bounding box center [316, 255] width 473 height 47
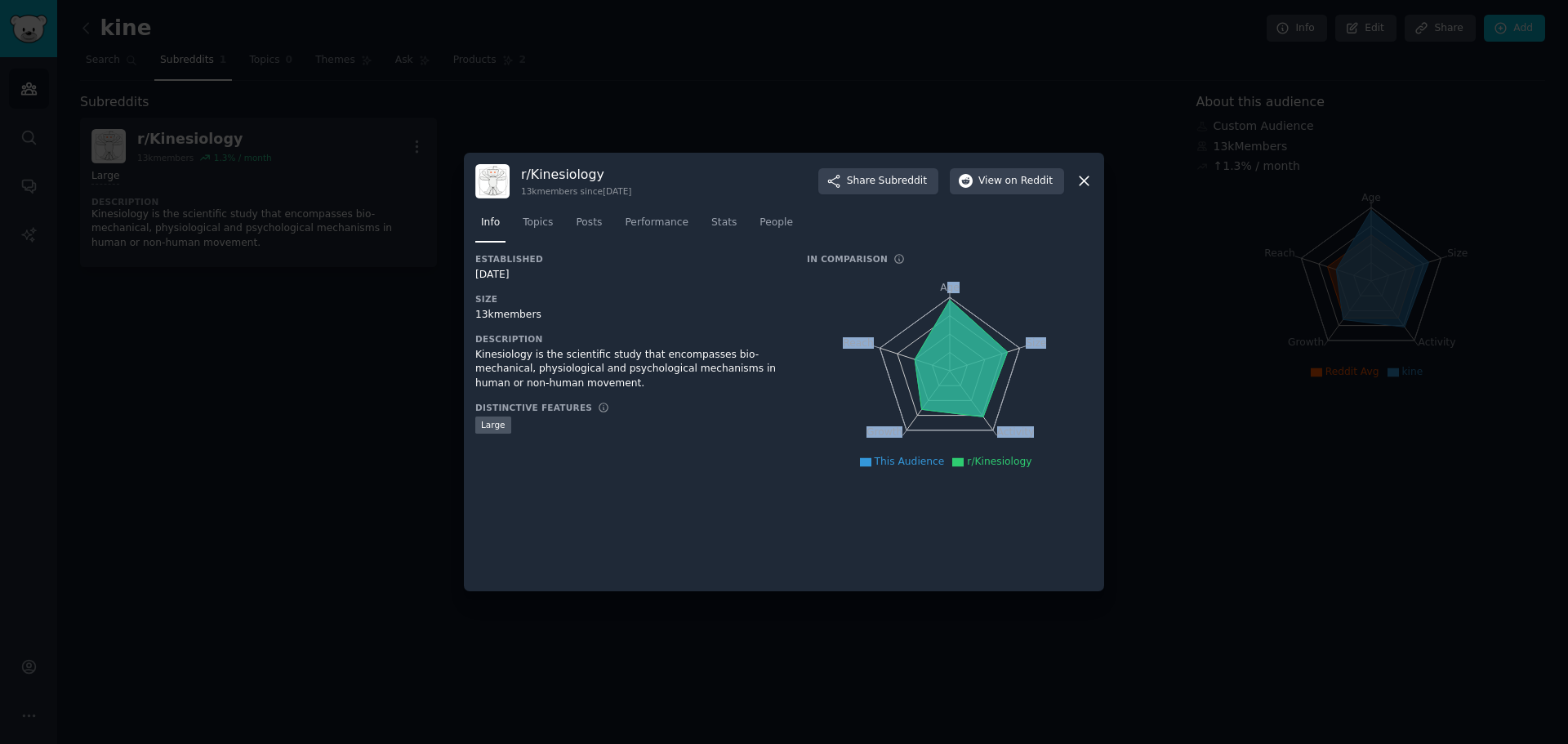
drag, startPoint x: 948, startPoint y: 300, endPoint x: 963, endPoint y: 334, distance: 37.2
click at [963, 334] on icon "Age Size Activity Growth Reach" at bounding box center [950, 370] width 286 height 205
click at [963, 334] on icon at bounding box center [960, 358] width 92 height 117
click at [545, 220] on span "Topics" at bounding box center [537, 223] width 30 height 15
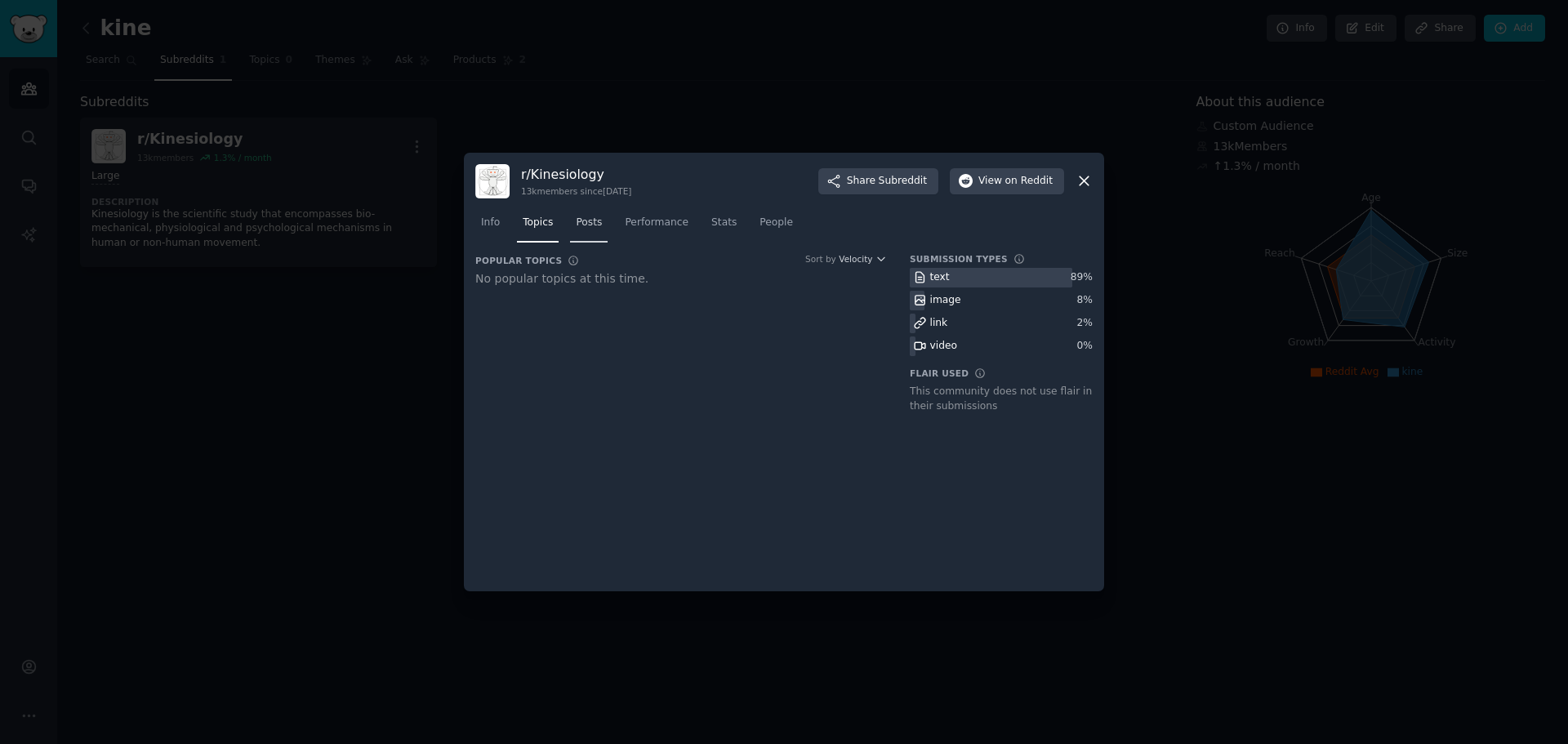
click at [580, 225] on span "Posts" at bounding box center [589, 223] width 26 height 15
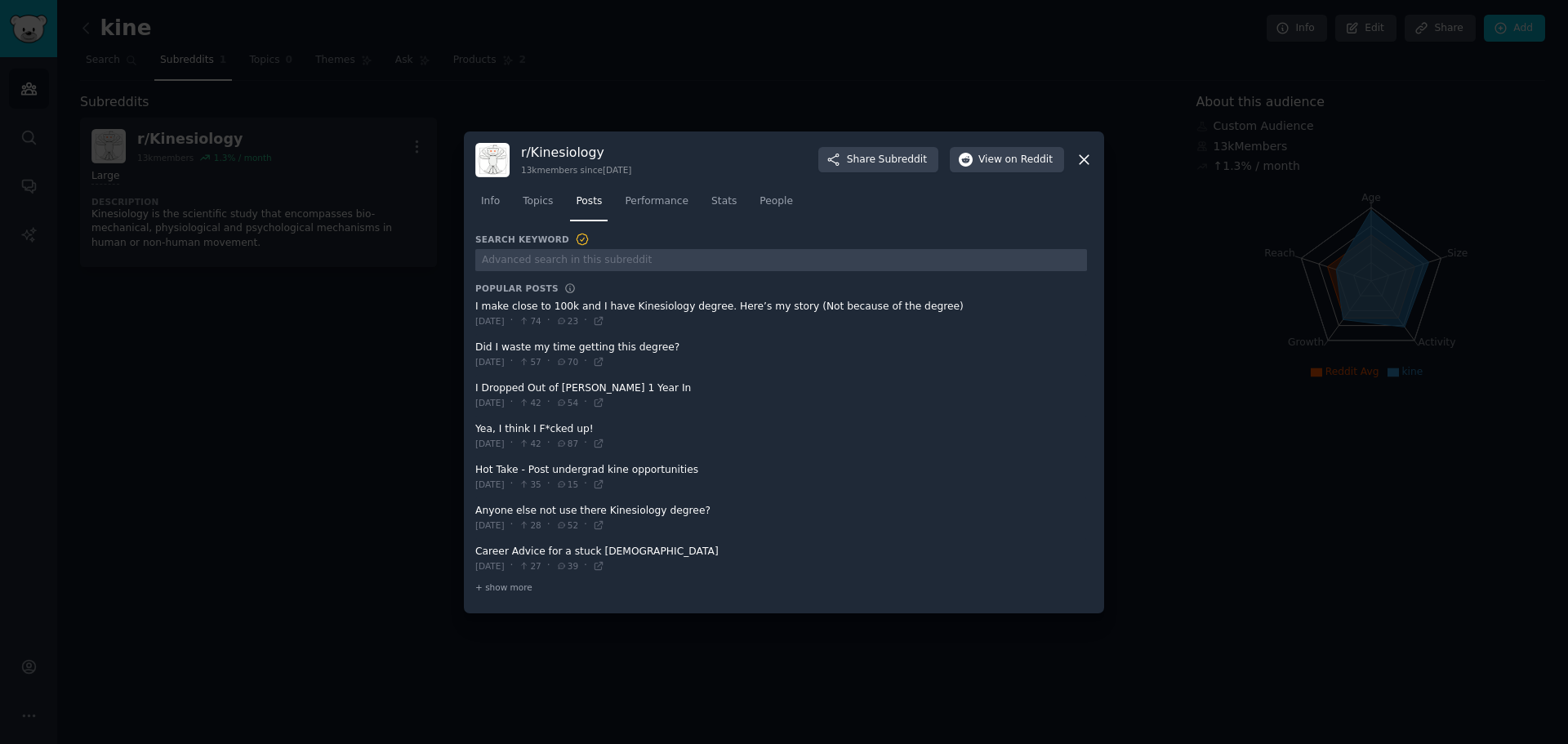
click at [1086, 159] on icon at bounding box center [1083, 159] width 17 height 17
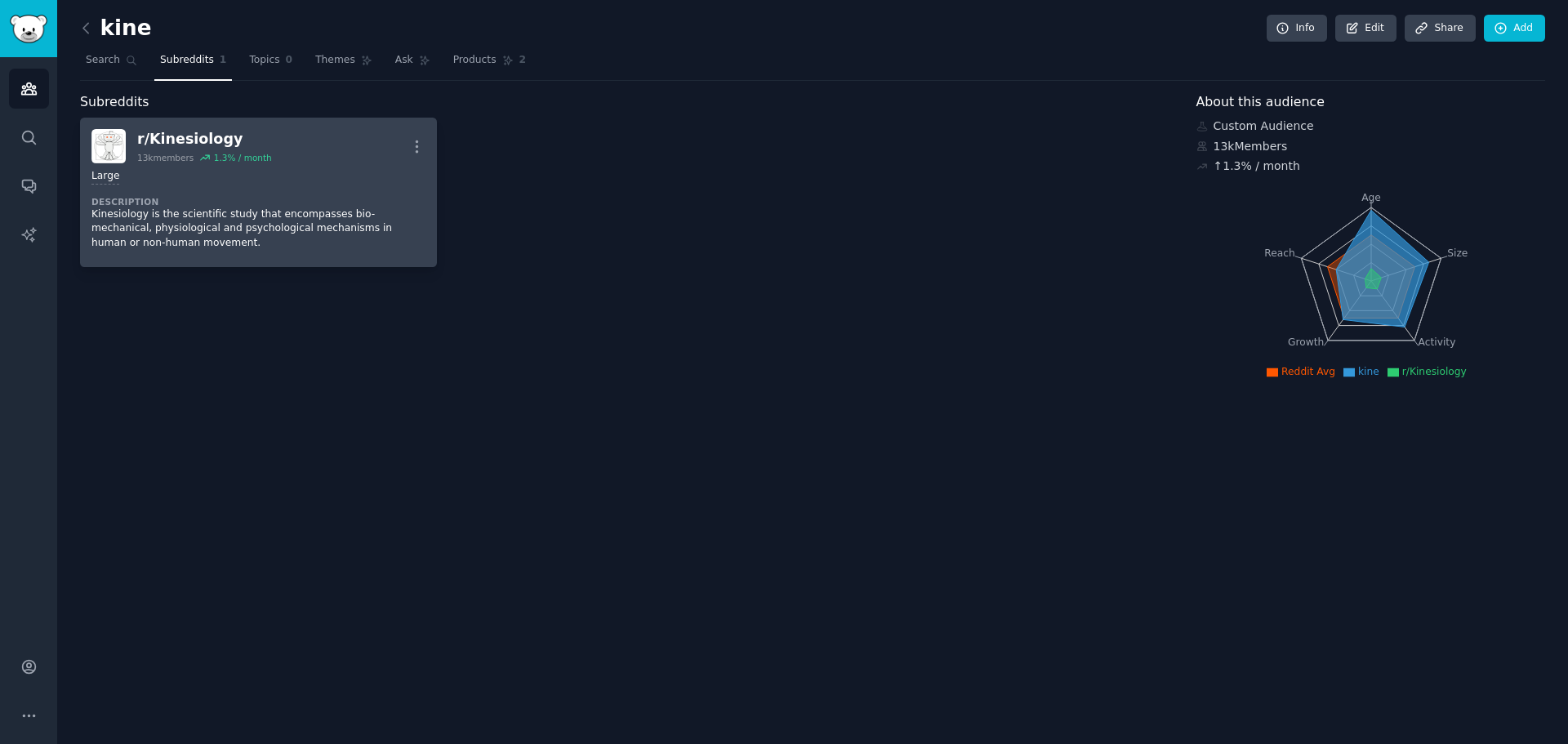
click at [266, 158] on div "r/ Kinesiology 13k members 1.3 % / month More" at bounding box center [258, 146] width 334 height 34
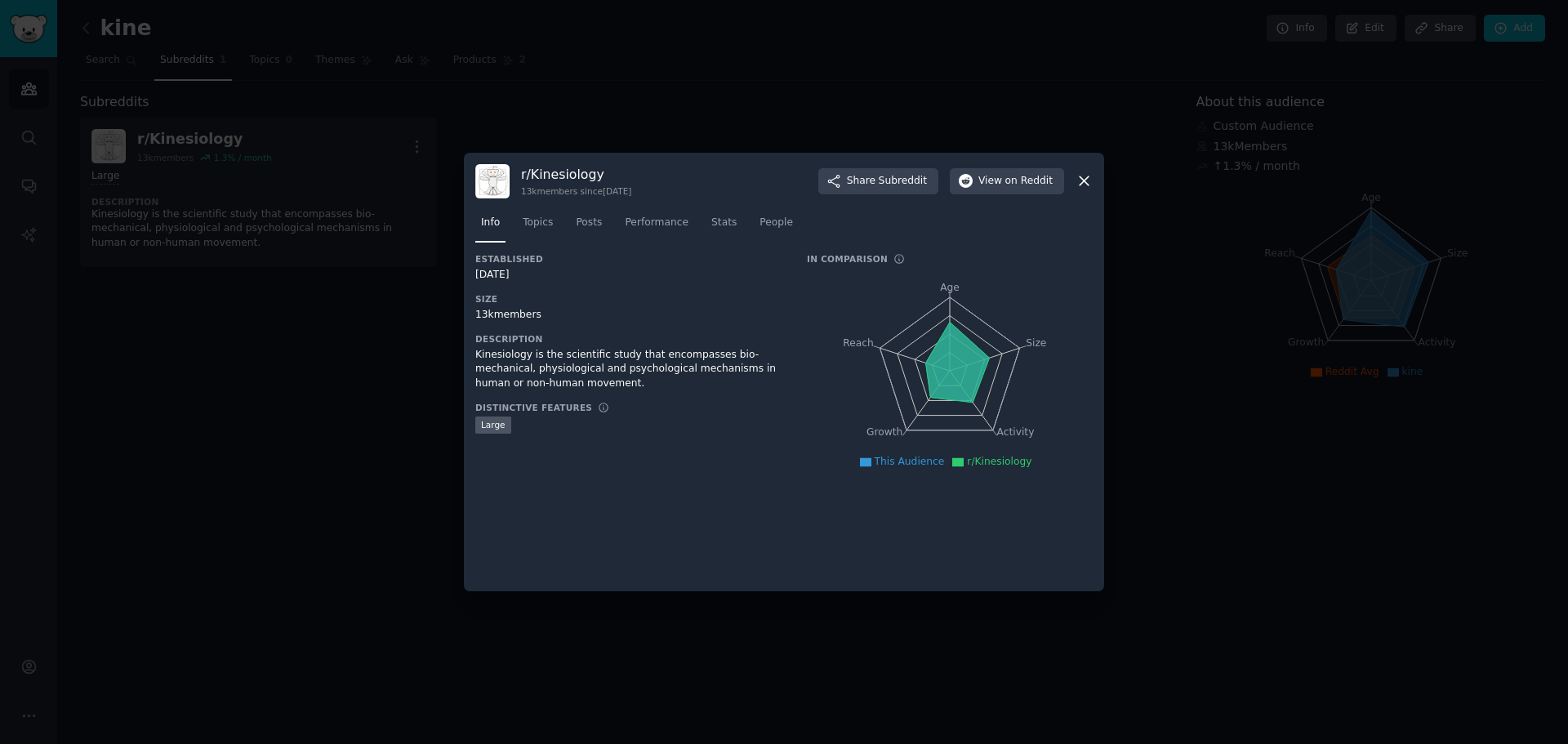
drag, startPoint x: 517, startPoint y: 115, endPoint x: 465, endPoint y: 119, distance: 52.2
click at [517, 114] on div at bounding box center [784, 372] width 1568 height 744
